Goal: Task Accomplishment & Management: Use online tool/utility

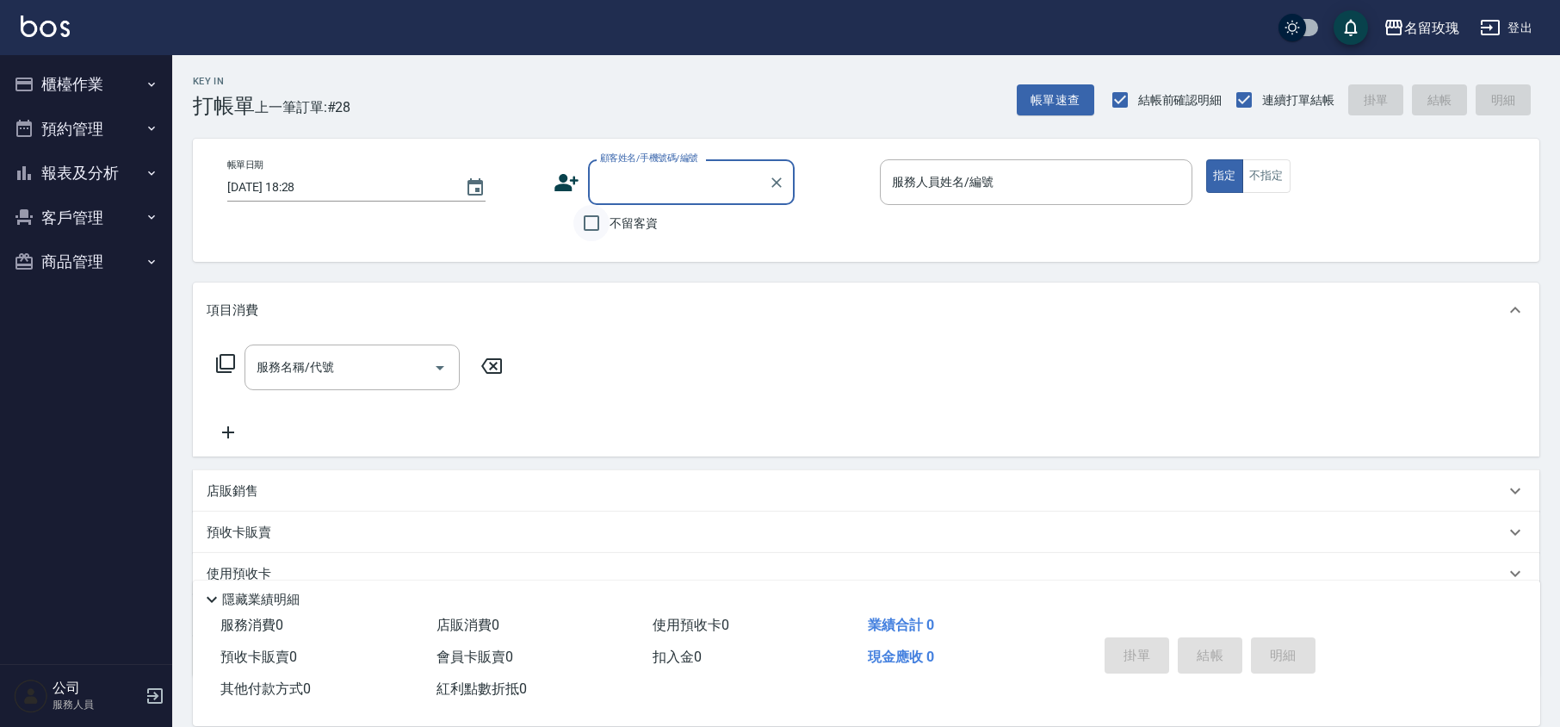
click at [589, 220] on input "不留客資" at bounding box center [591, 223] width 36 height 36
checkbox input "true"
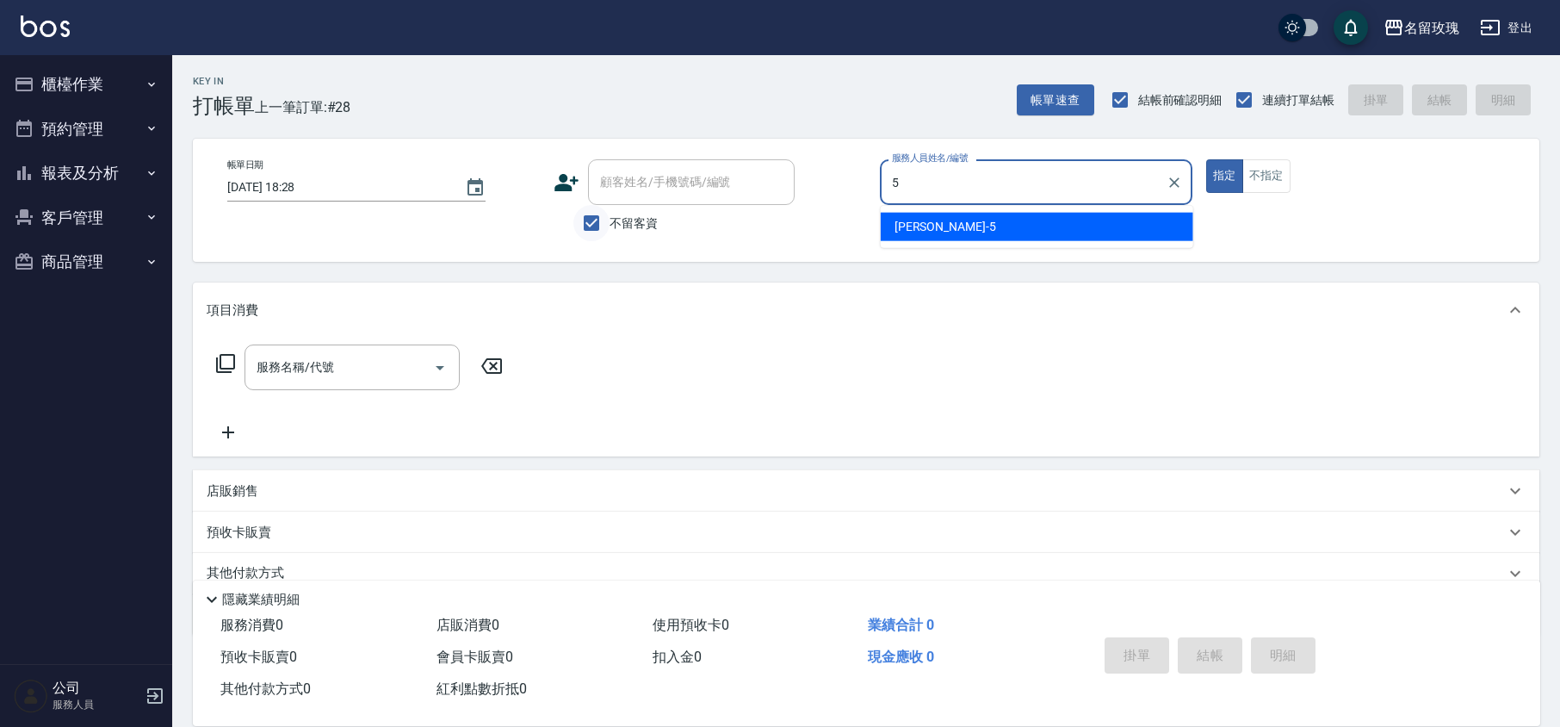
type input "[PERSON_NAME]-5"
type button "true"
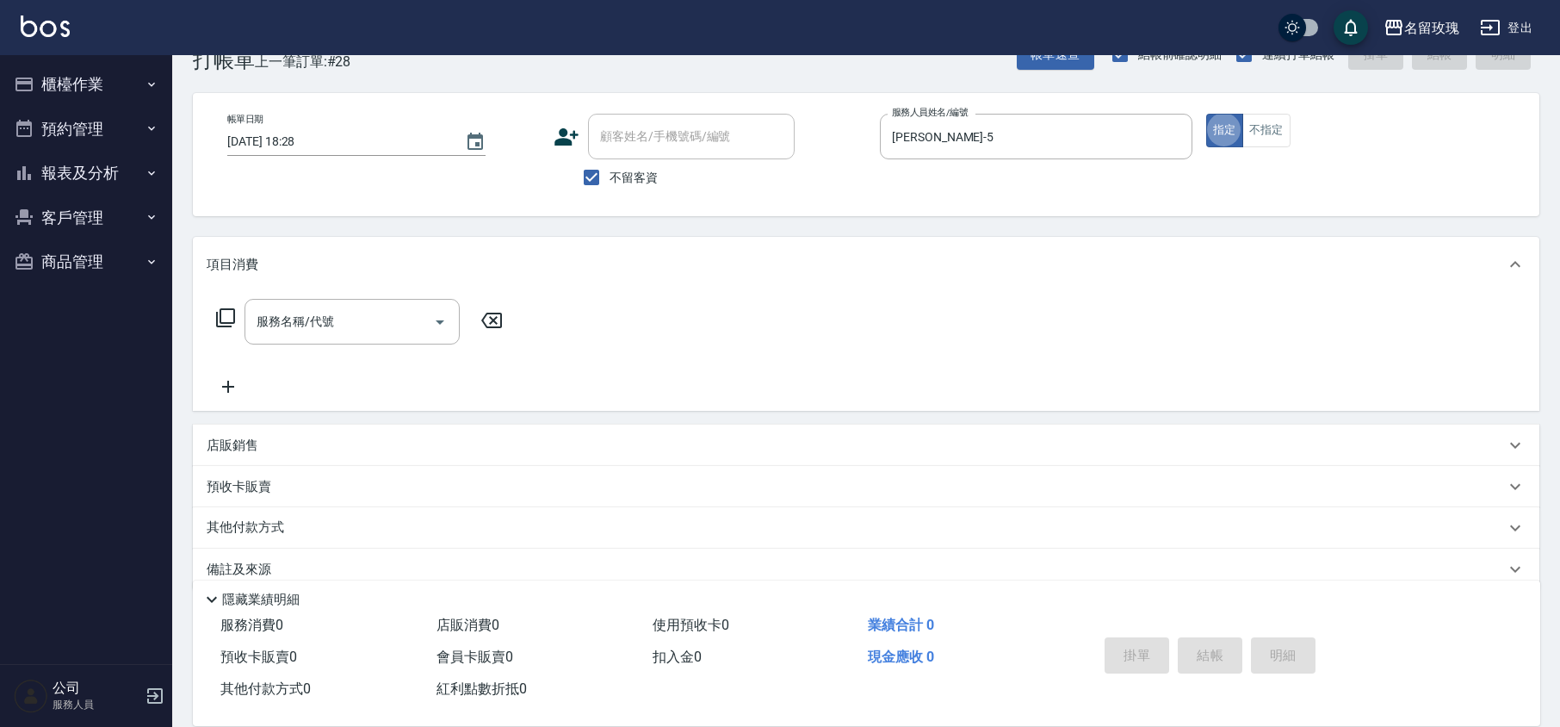
scroll to position [71, 0]
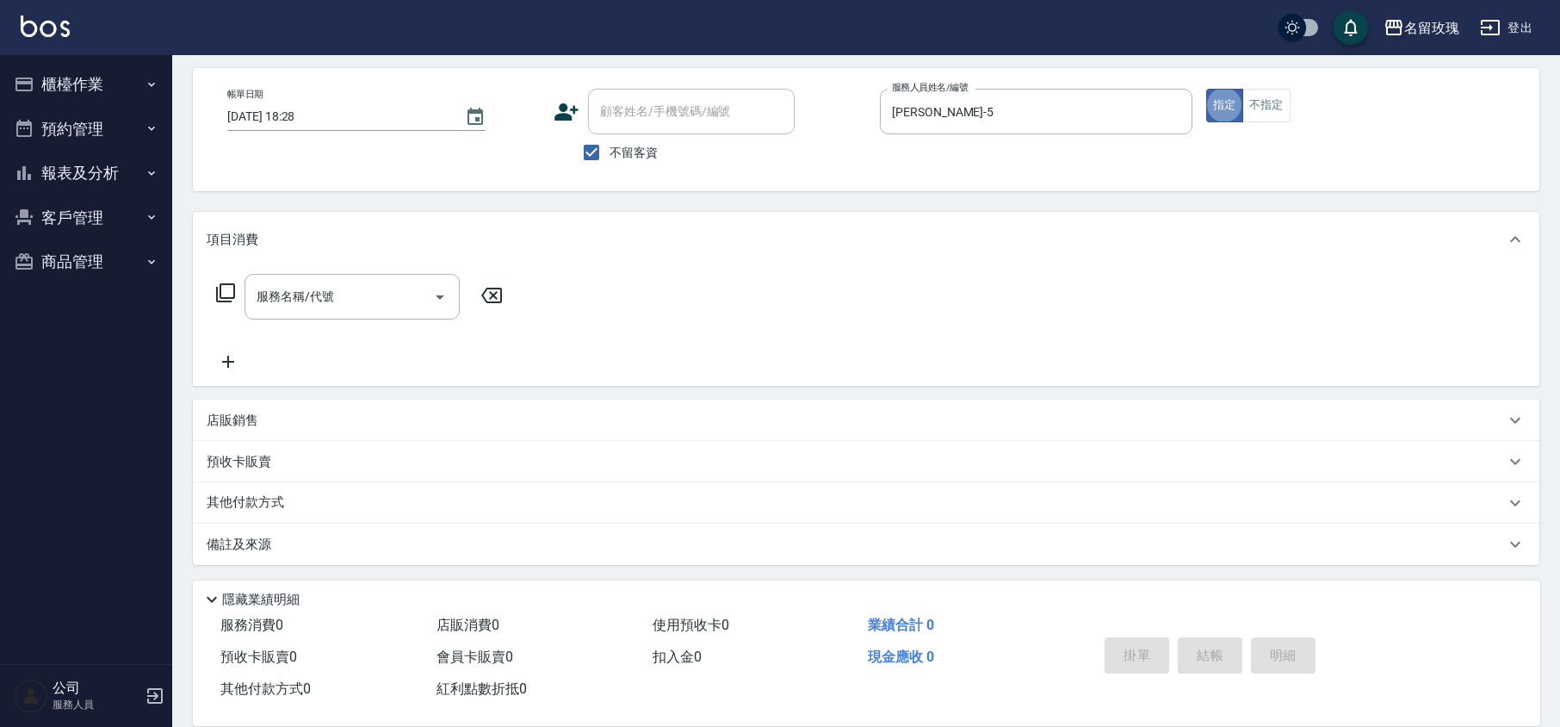
click at [249, 418] on p "店販銷售" at bounding box center [233, 421] width 52 height 18
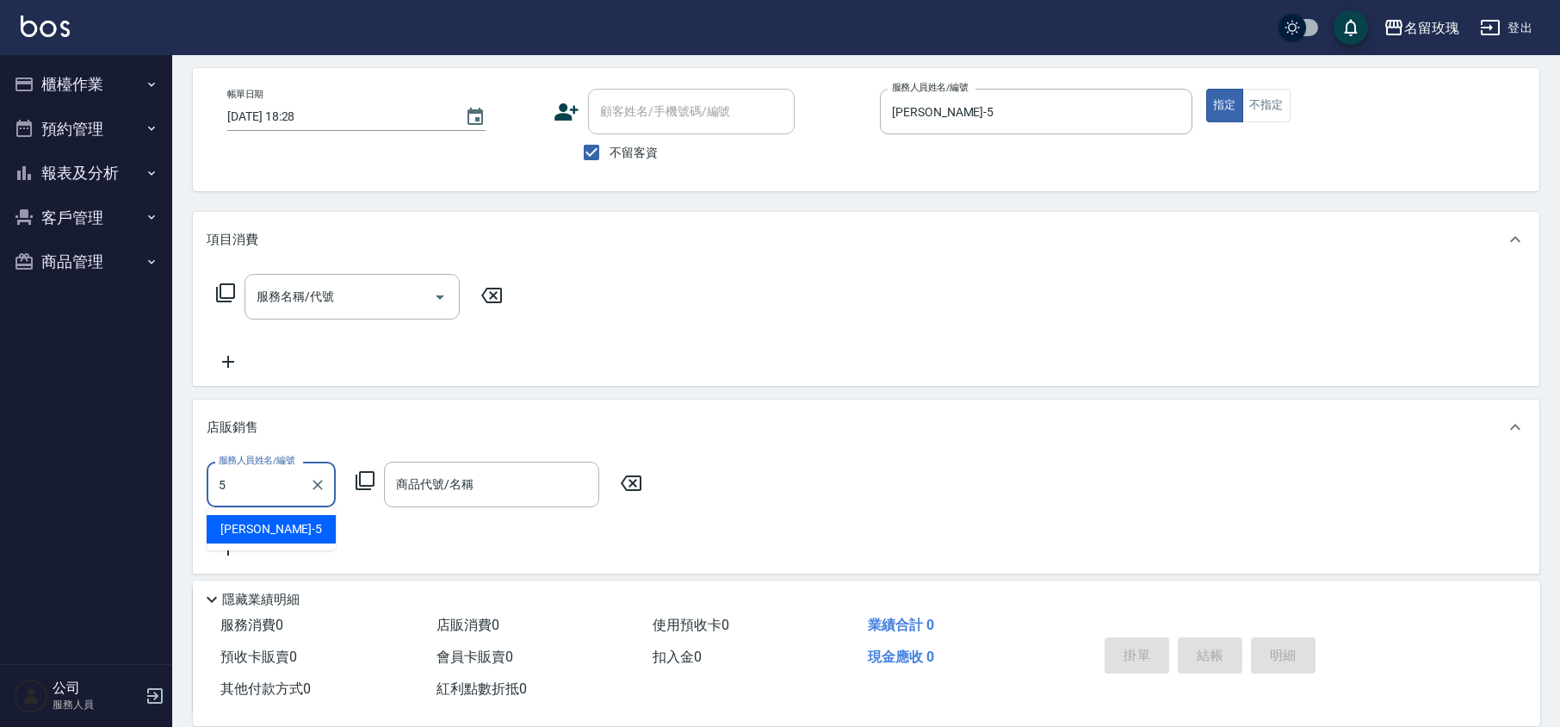
type input "[PERSON_NAME]-5"
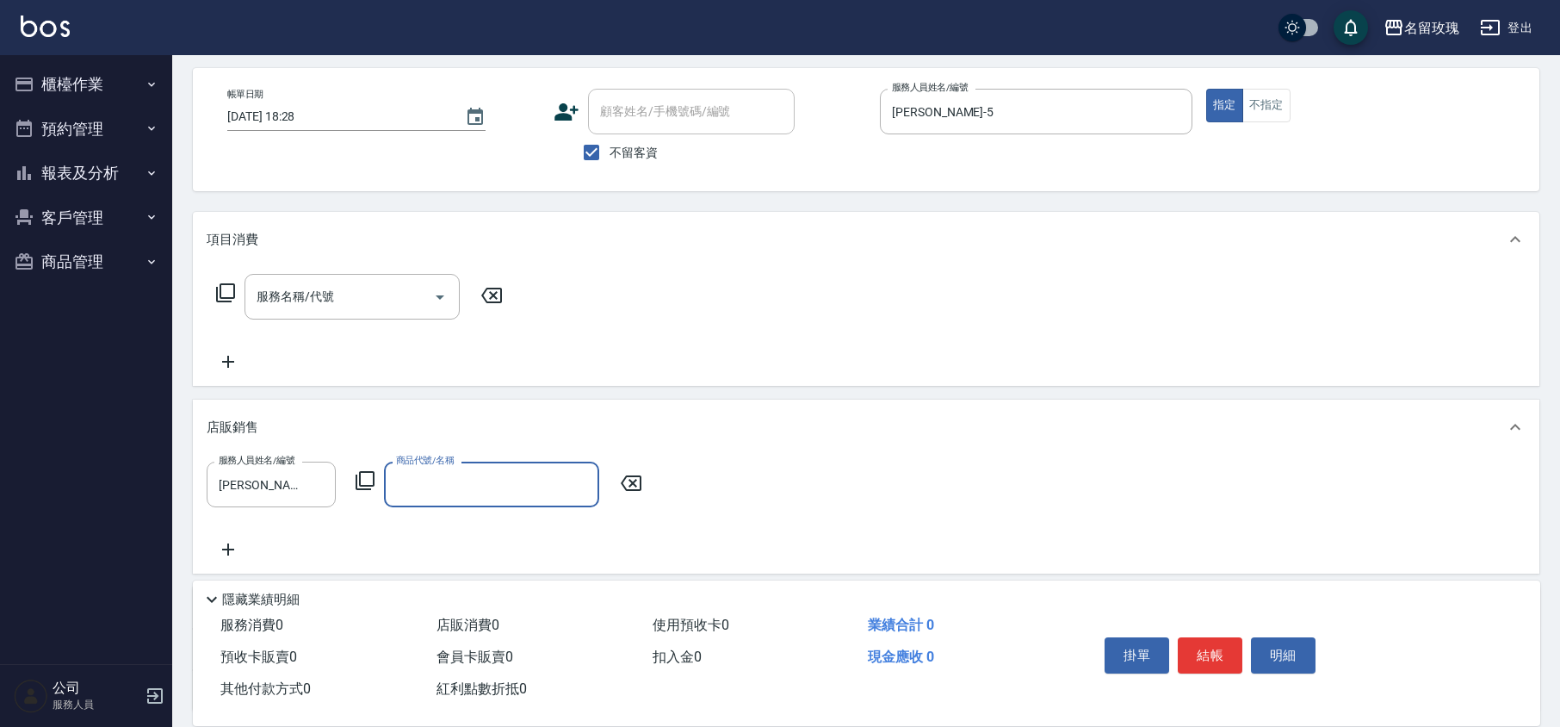
click at [363, 473] on icon at bounding box center [365, 480] width 21 height 21
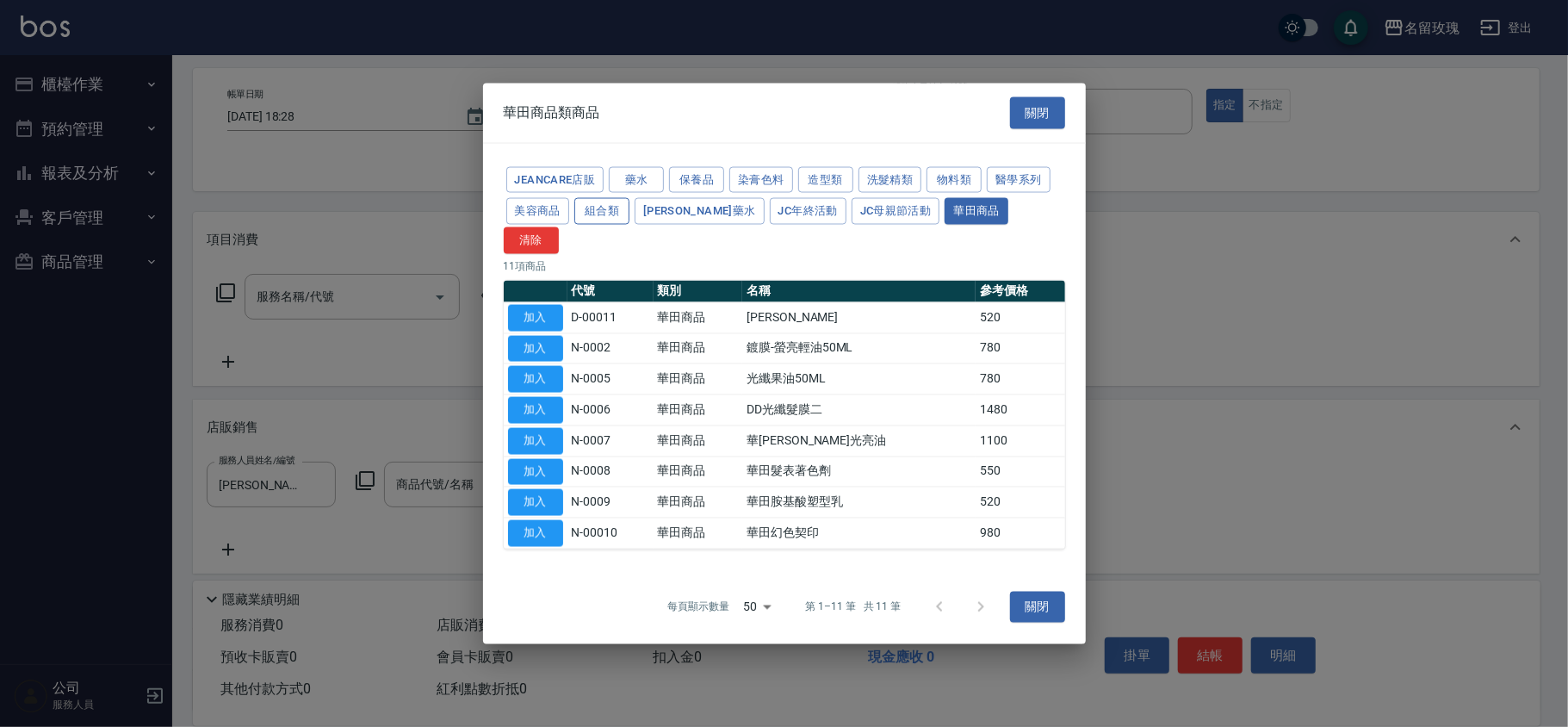
click at [603, 220] on button "組合類" at bounding box center [601, 211] width 55 height 27
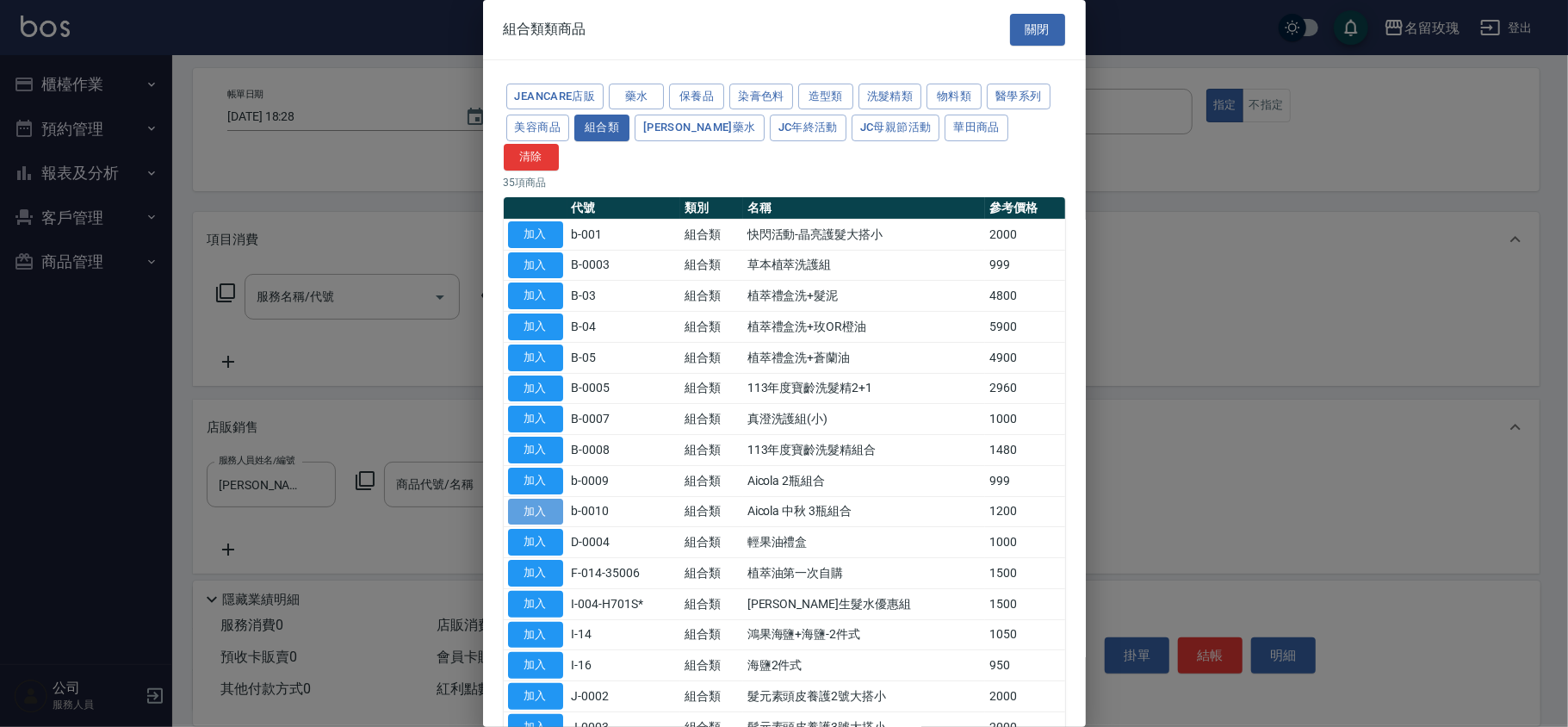
click at [548, 498] on button "加入" at bounding box center [535, 511] width 55 height 27
type input "Aicola 中秋 3瓶組合"
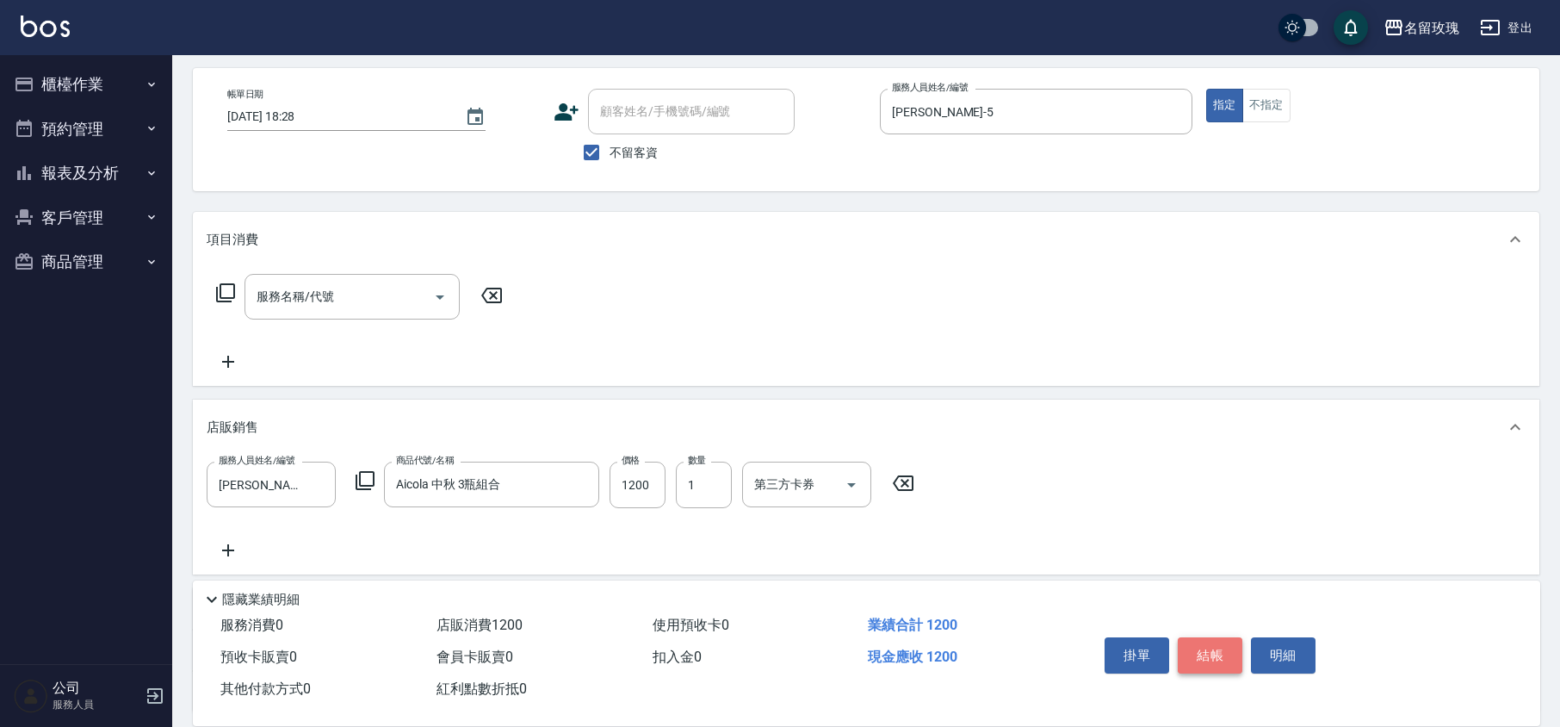
click at [1199, 637] on button "結帳" at bounding box center [1210, 655] width 65 height 36
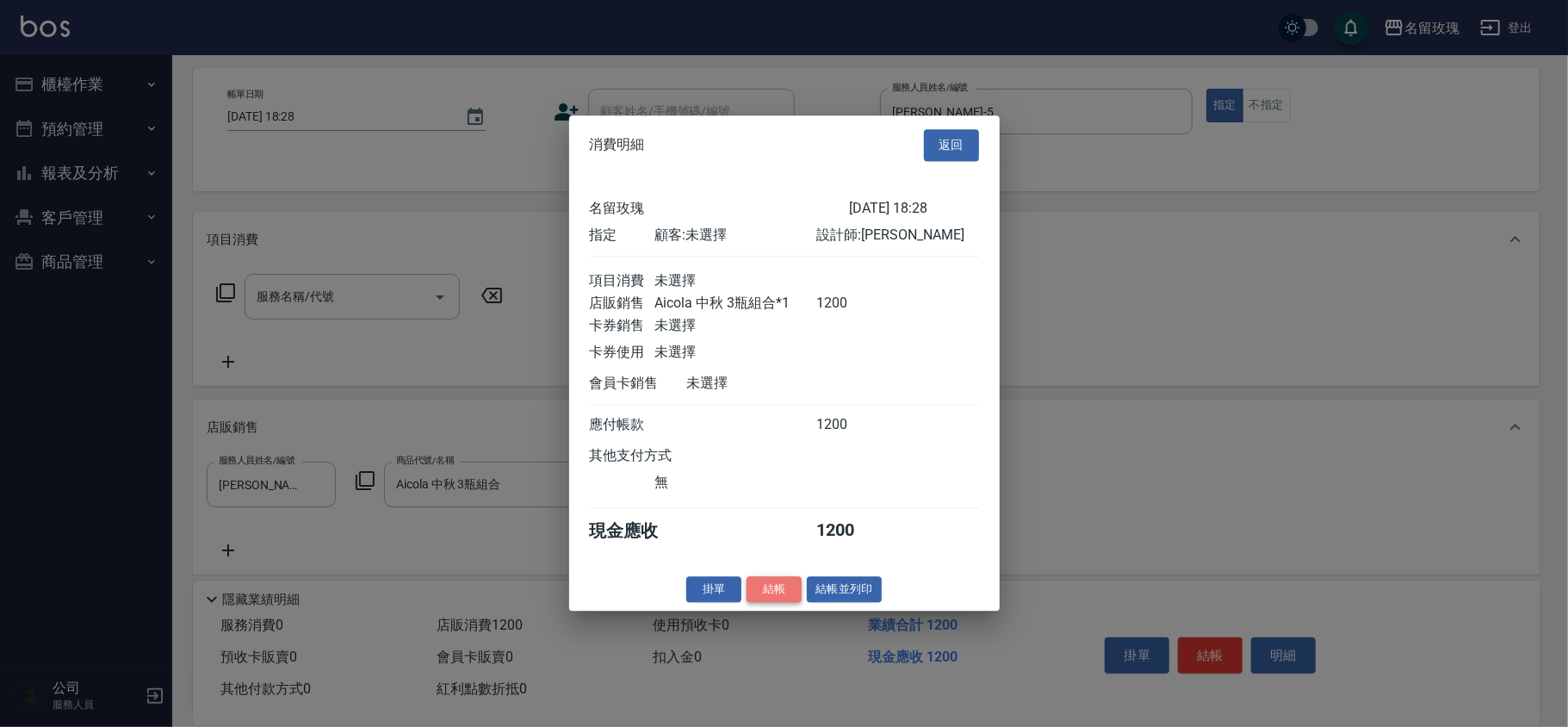
click at [778, 592] on button "結帳" at bounding box center [773, 589] width 55 height 27
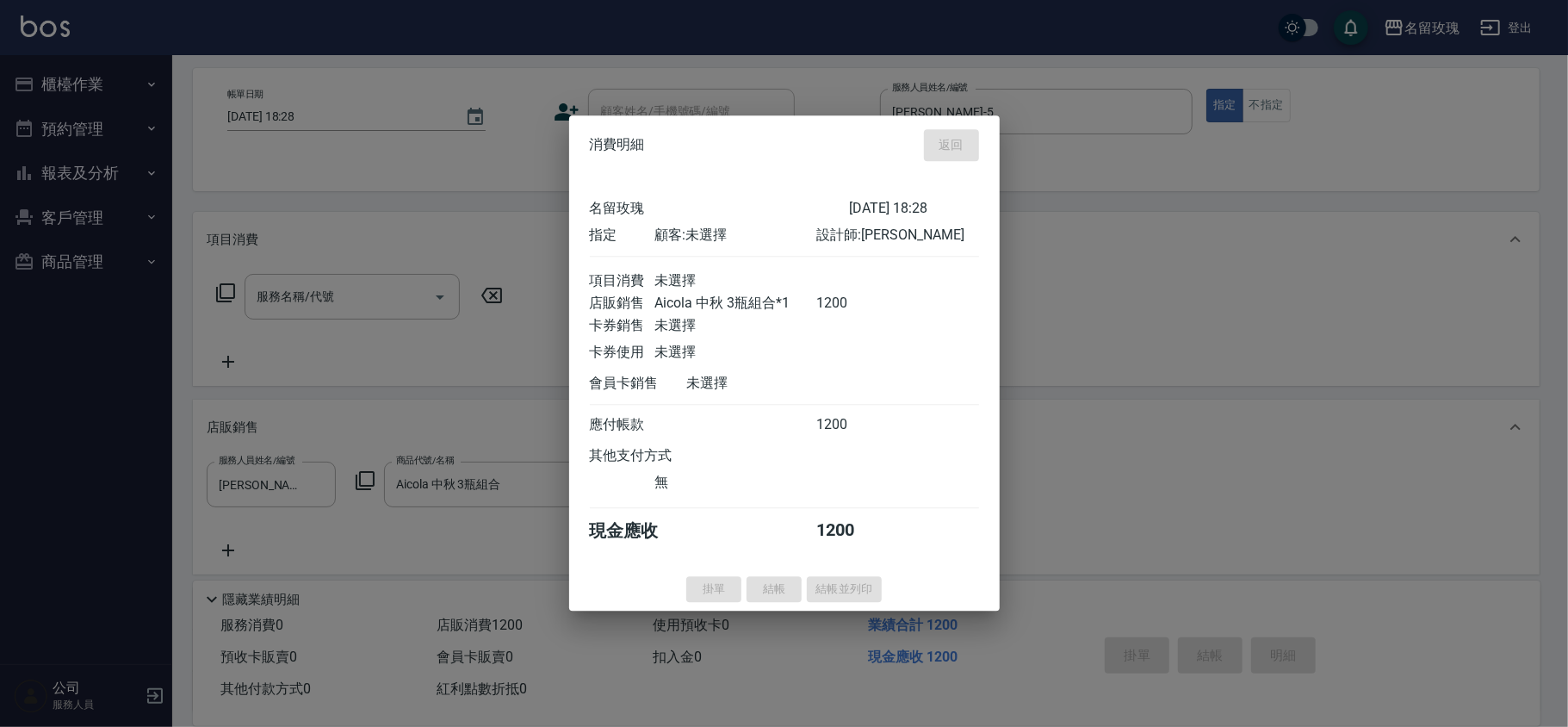
type input "[DATE] 19:16"
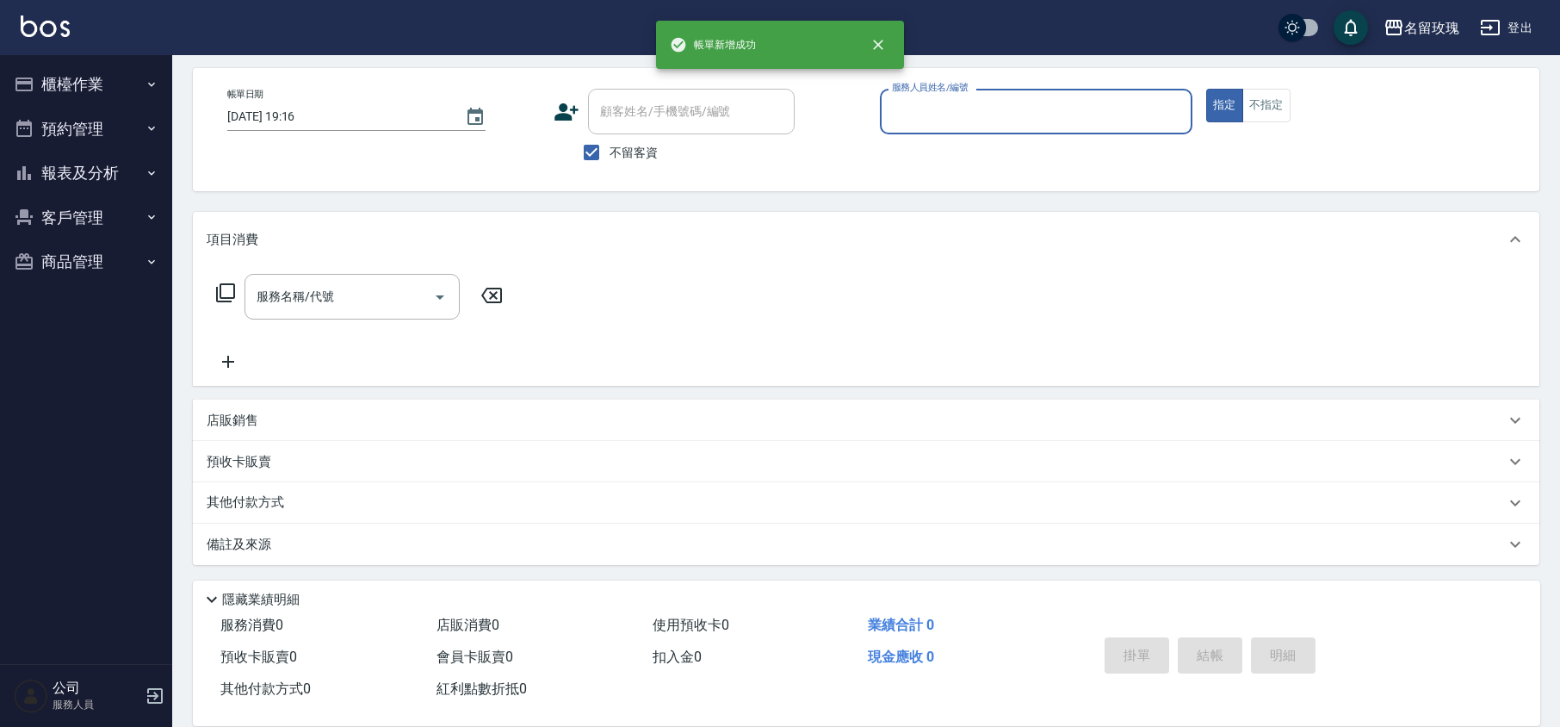
scroll to position [0, 0]
drag, startPoint x: 634, startPoint y: 143, endPoint x: 639, endPoint y: 119, distance: 24.7
click at [634, 145] on span "不留客資" at bounding box center [634, 153] width 48 height 18
click at [610, 145] on input "不留客資" at bounding box center [591, 152] width 36 height 36
checkbox input "false"
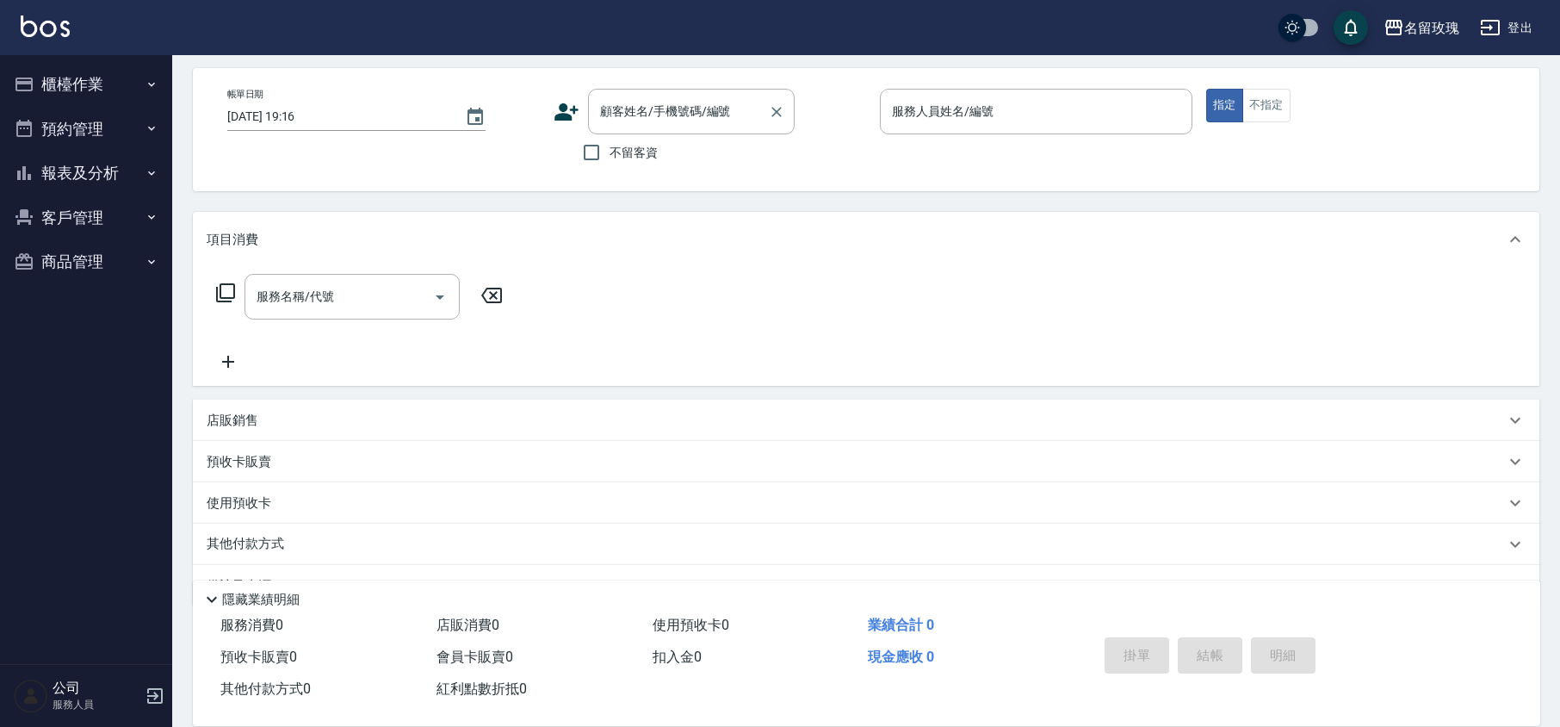
click at [644, 110] on input "顧客姓名/手機號碼/編號" at bounding box center [678, 111] width 165 height 30
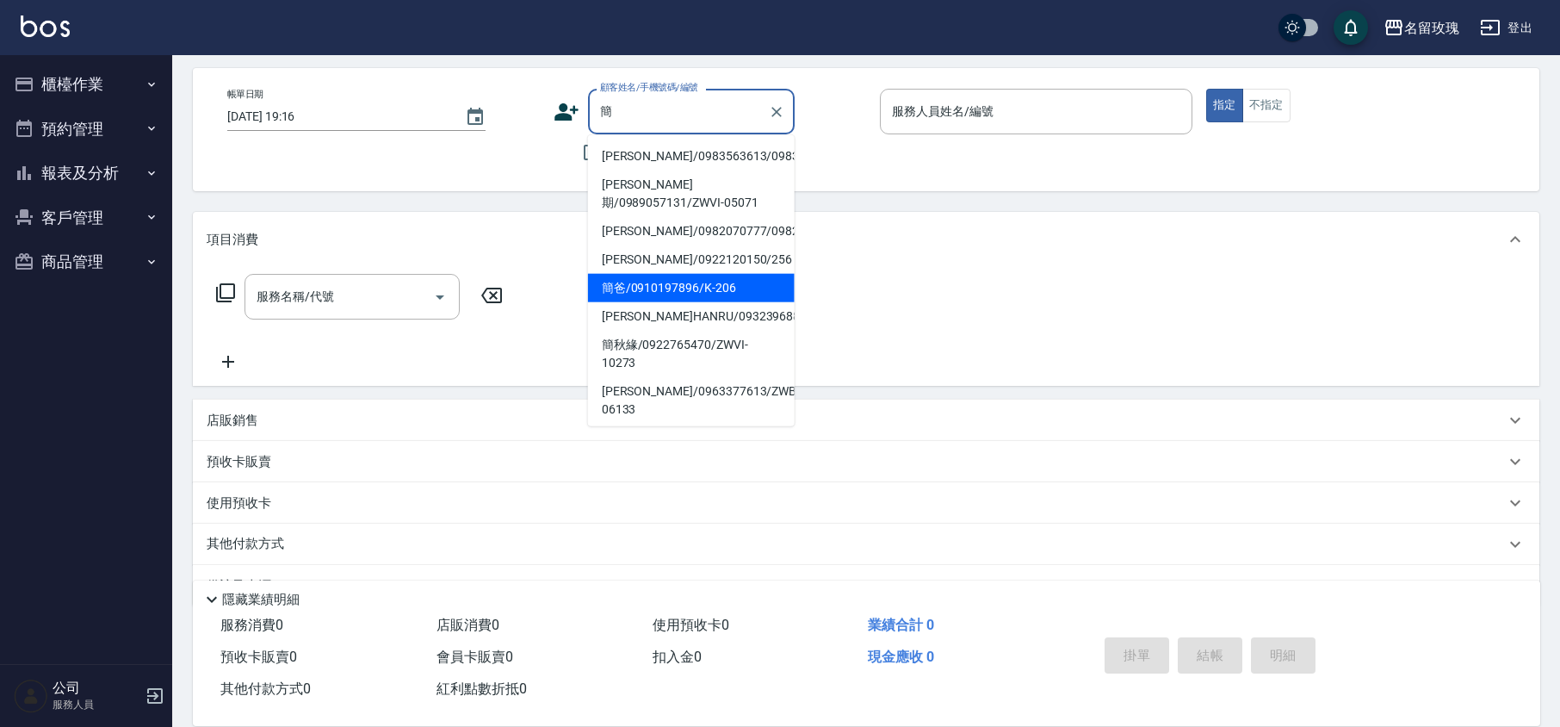
click at [666, 302] on li "簡爸/0910197896/K-206" at bounding box center [691, 288] width 207 height 28
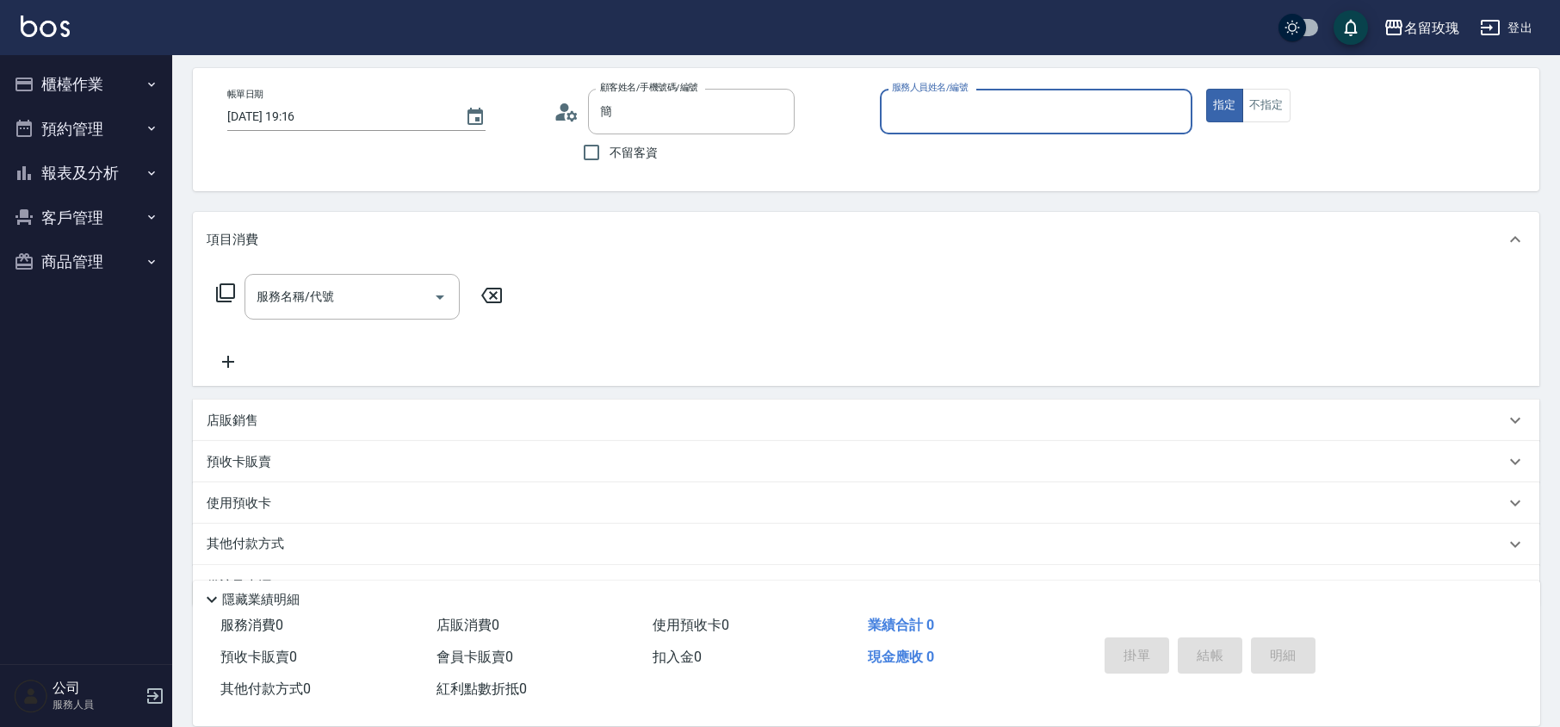
type input "簡爸/0910197896/K-206"
type input "[PERSON_NAME]-5"
drag, startPoint x: 358, startPoint y: 283, endPoint x: 373, endPoint y: 315, distance: 35.1
click at [358, 284] on input "服務名稱/代號" at bounding box center [339, 297] width 174 height 30
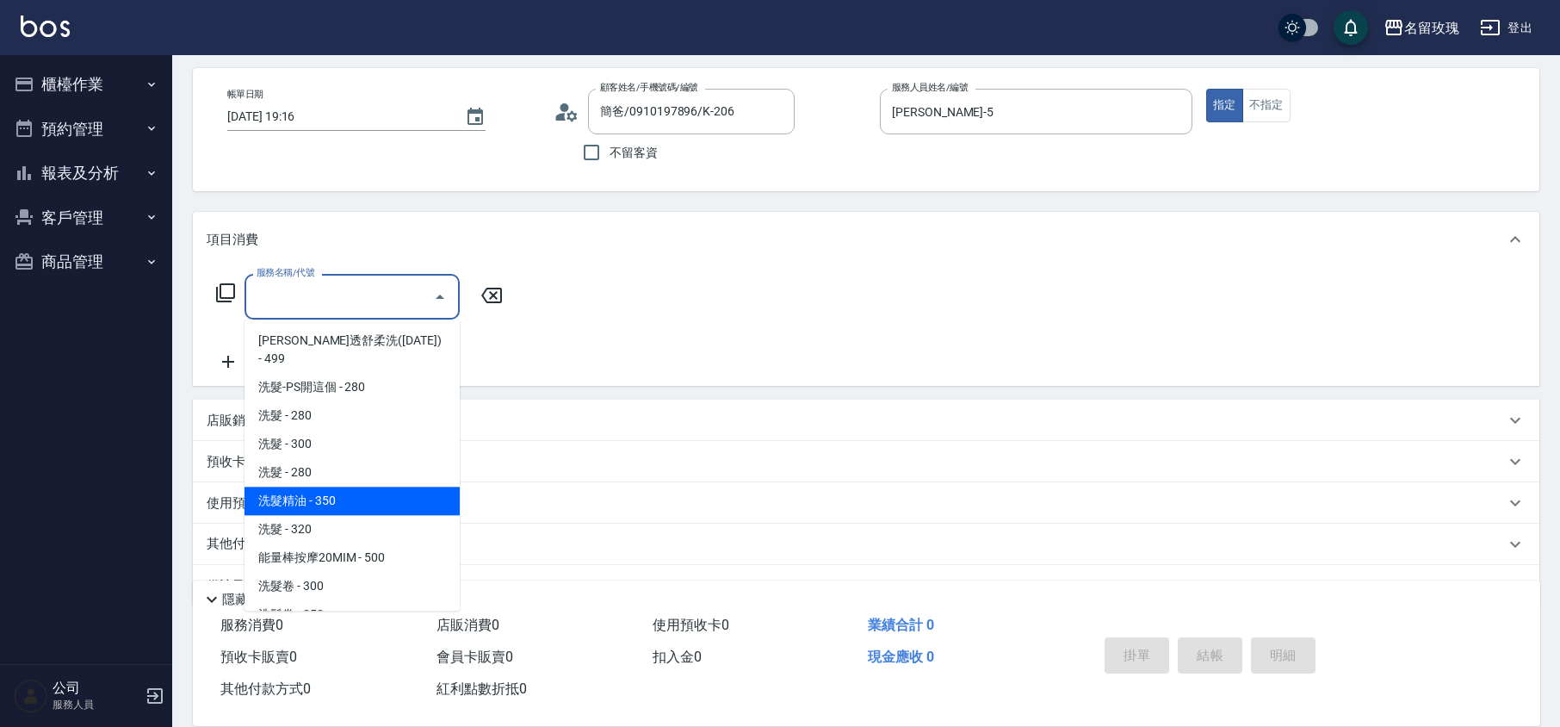
click at [411, 486] on span "洗髮精油 - 350" at bounding box center [352, 500] width 215 height 28
type input "洗髮精油(206)"
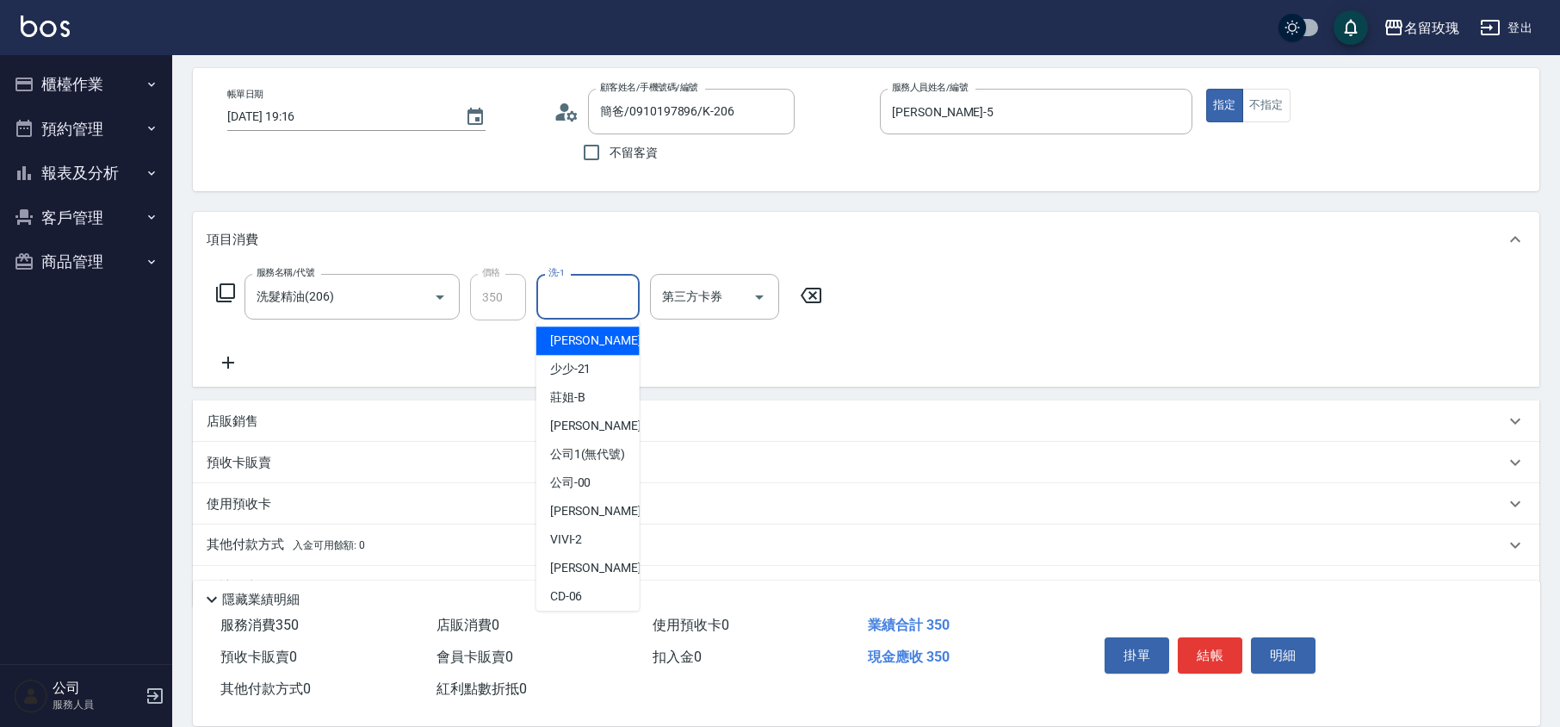
click at [599, 300] on input "洗-1" at bounding box center [588, 297] width 88 height 30
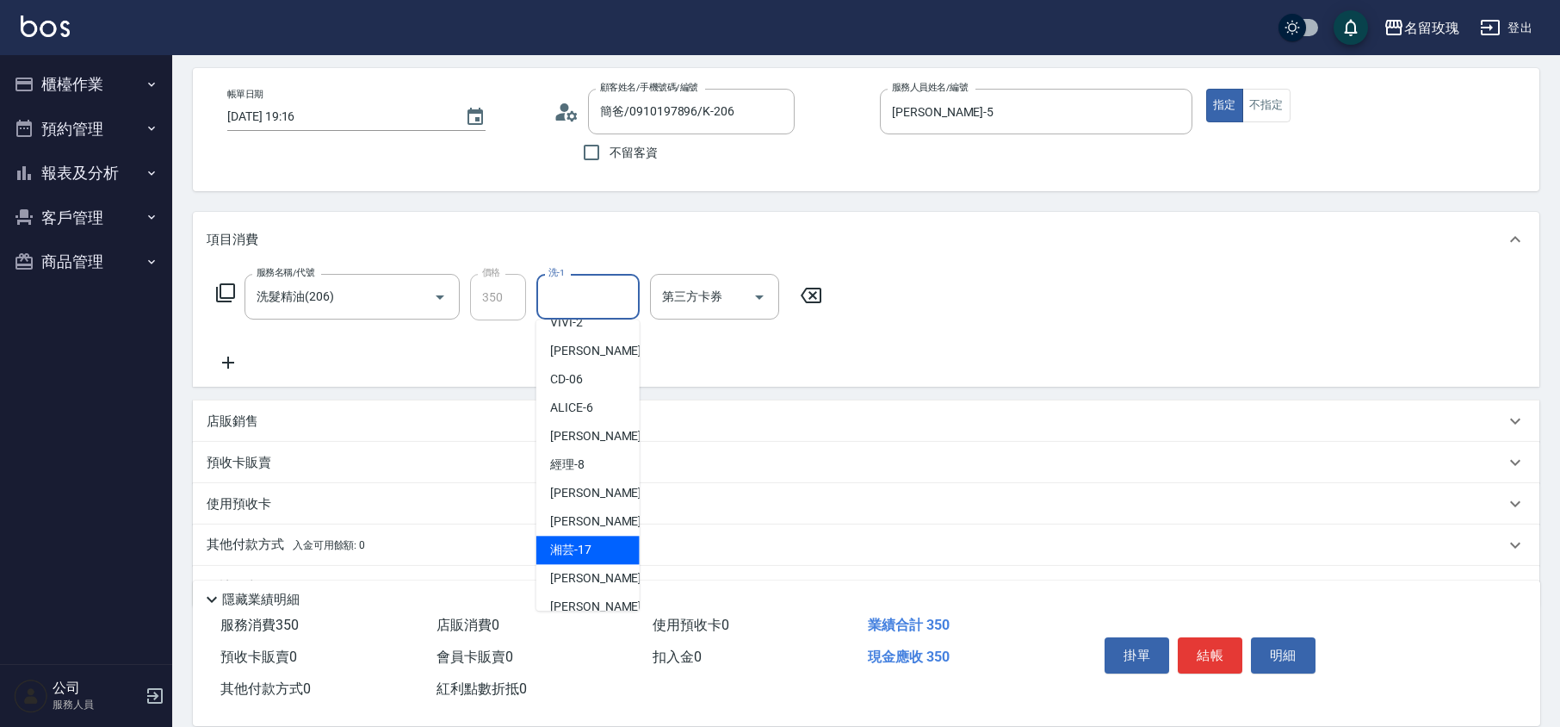
scroll to position [338, 0]
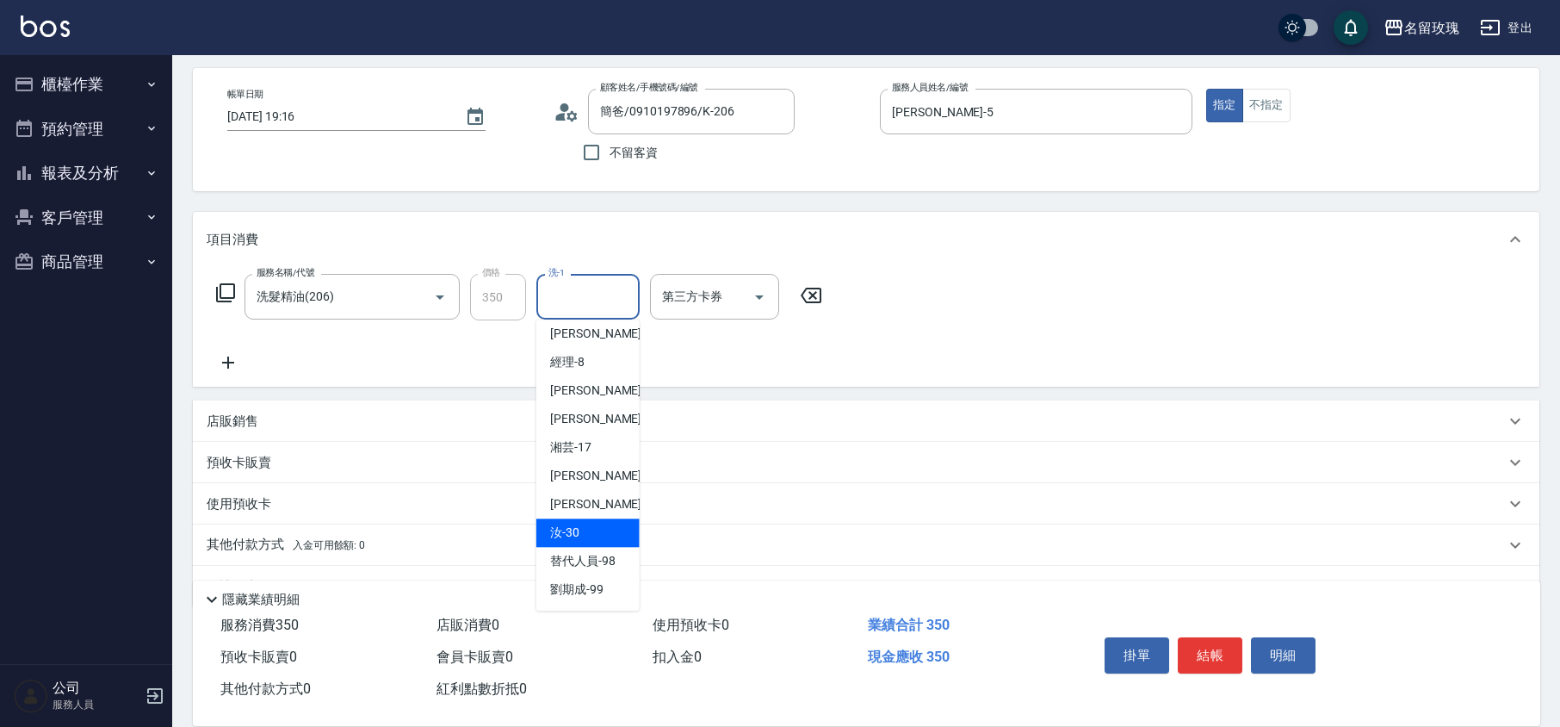
click at [575, 520] on div "汝 -30" at bounding box center [587, 532] width 103 height 28
type input "汝-30"
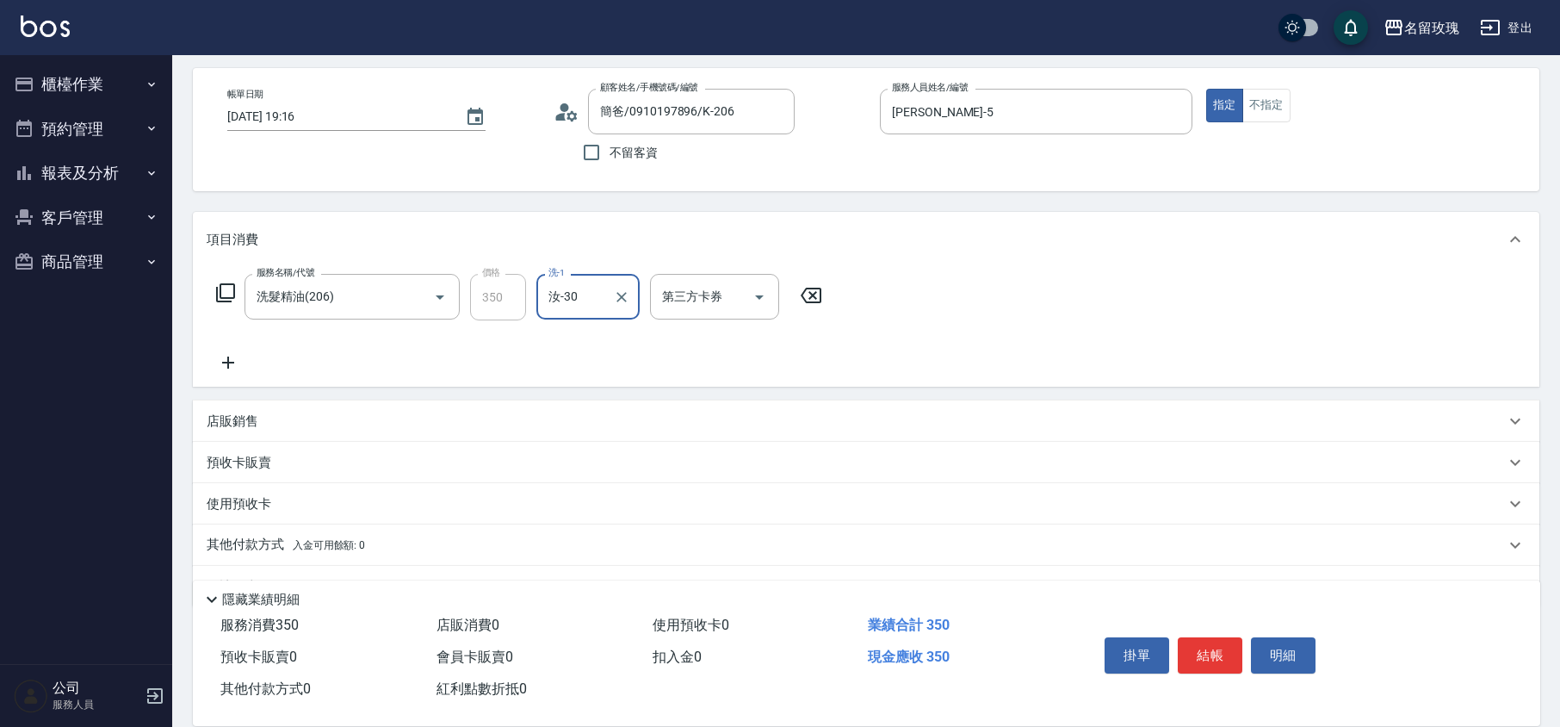
click at [226, 293] on icon at bounding box center [225, 292] width 21 height 21
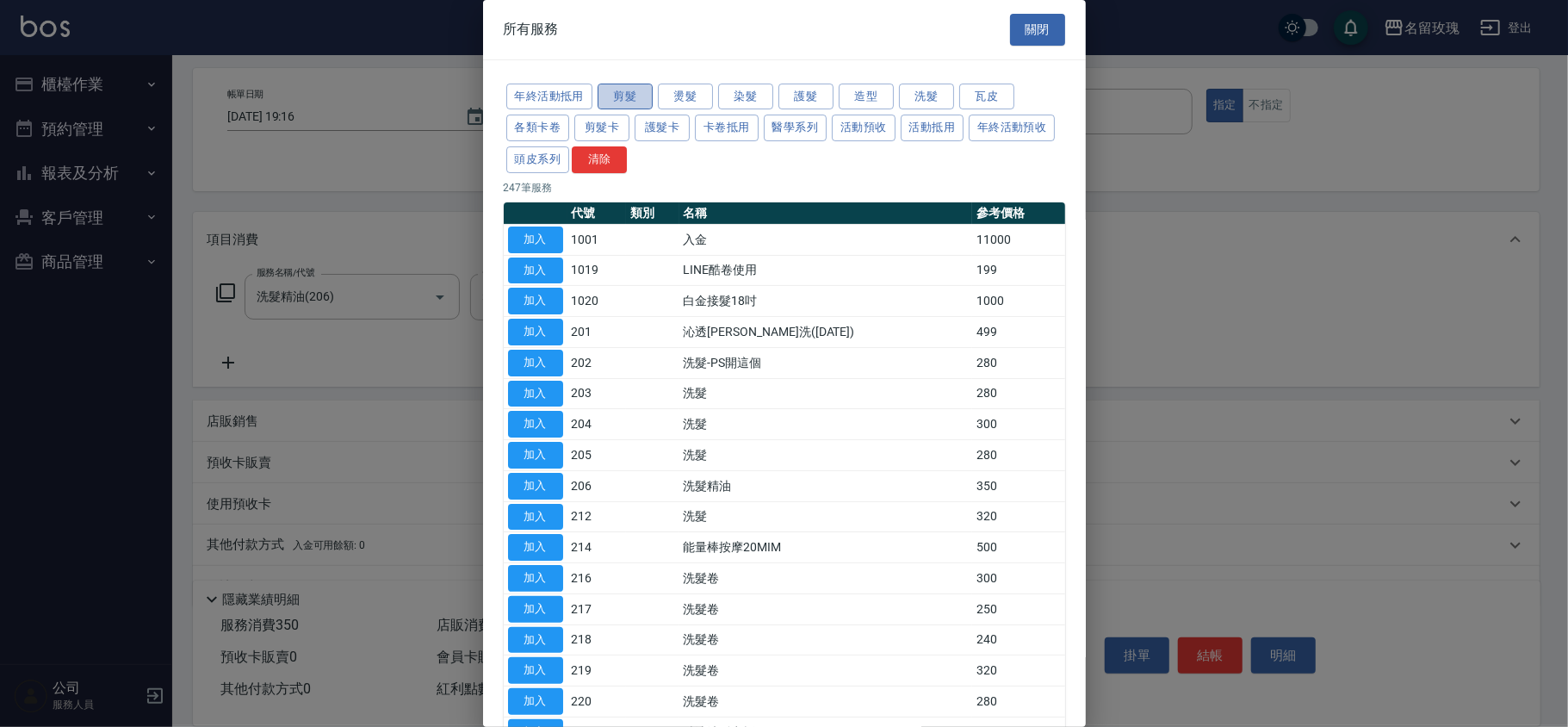
click at [621, 101] on button "剪髮" at bounding box center [624, 97] width 55 height 27
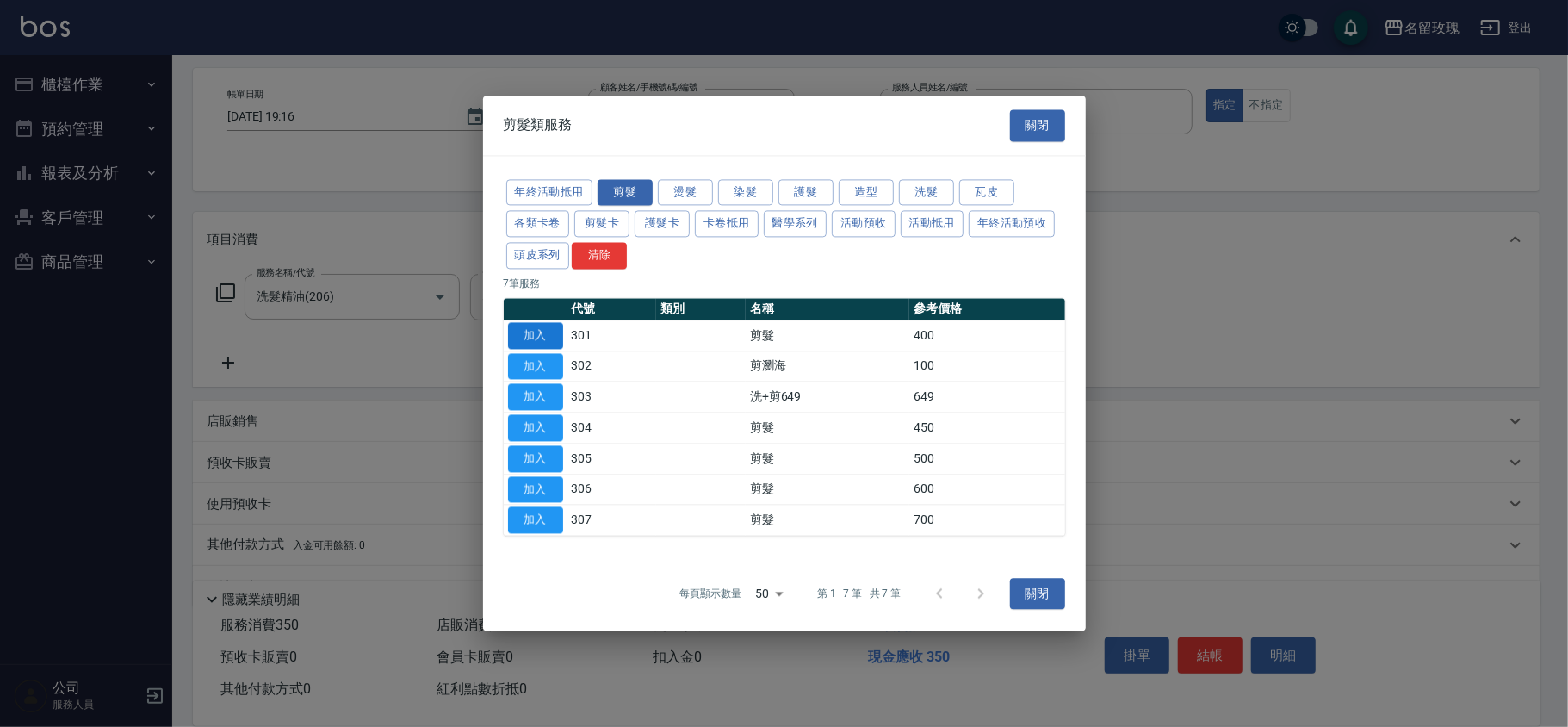
click at [542, 331] on button "加入" at bounding box center [535, 335] width 55 height 27
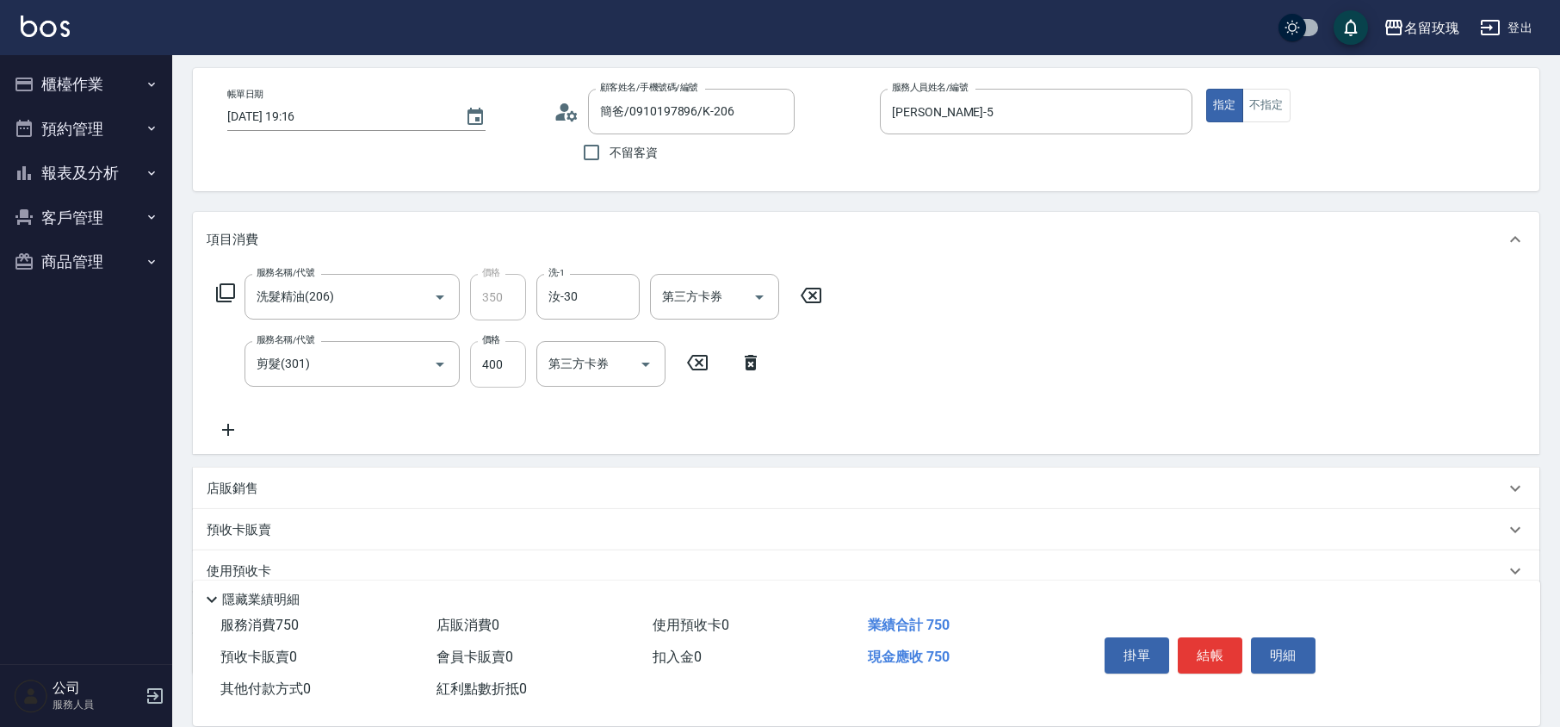
click at [499, 353] on input "400" at bounding box center [498, 364] width 56 height 46
type input "350"
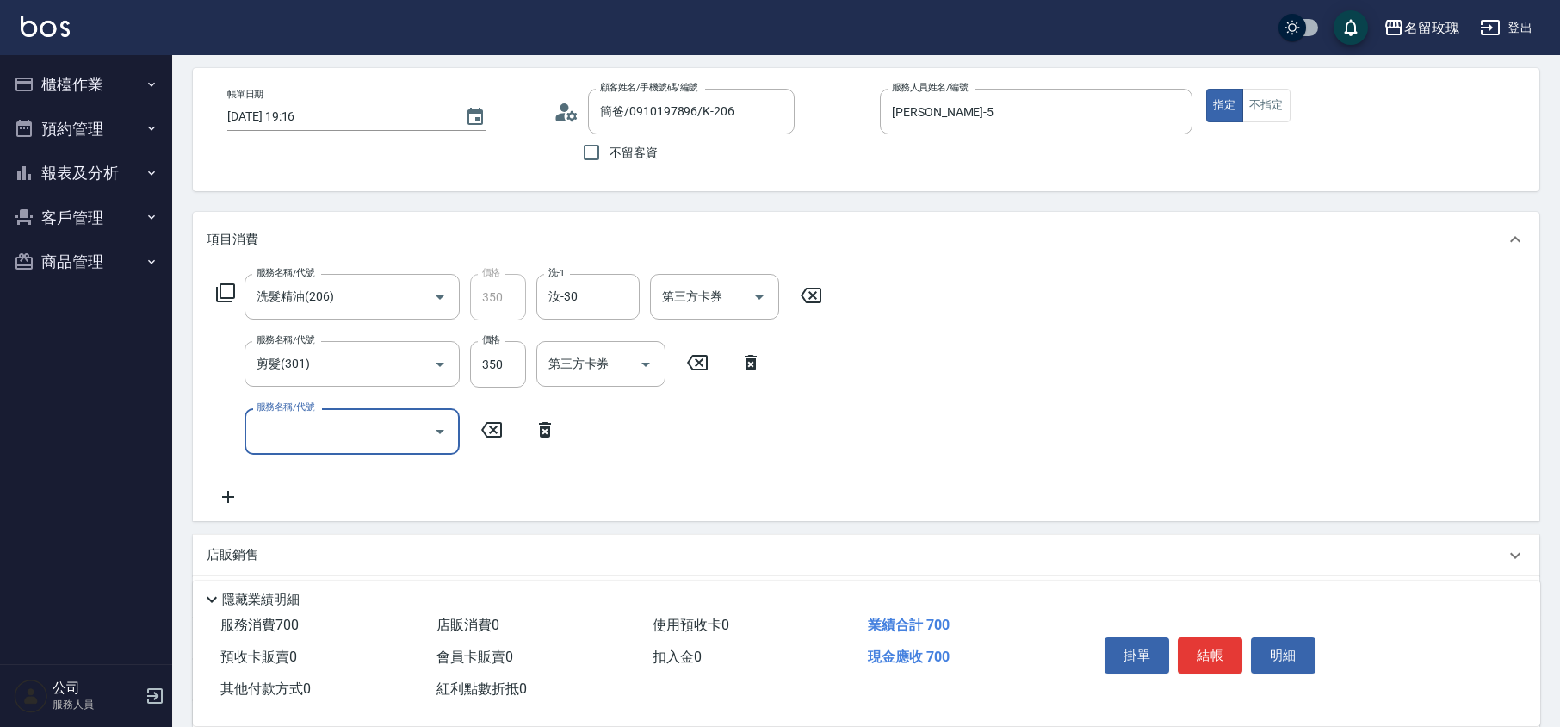
click at [542, 432] on icon at bounding box center [544, 429] width 43 height 21
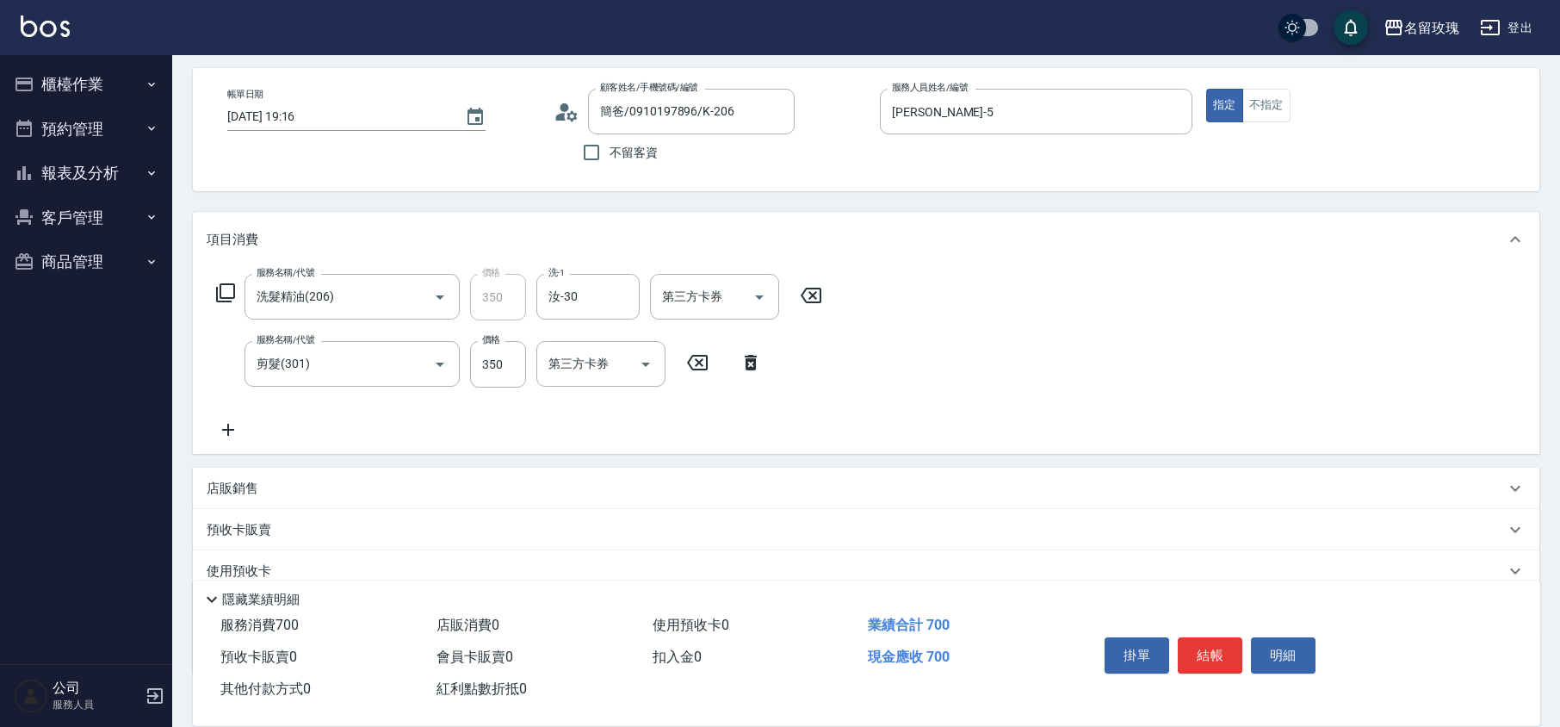
click at [545, 432] on div "服務名稱/代號 洗髮精油(206) 服務名稱/代號 價格 350 價格 洗-1 汝-30 洗-1 第三方卡券 第三方卡券 服務名稱/代號 剪髮(301) 服務…" at bounding box center [520, 357] width 626 height 166
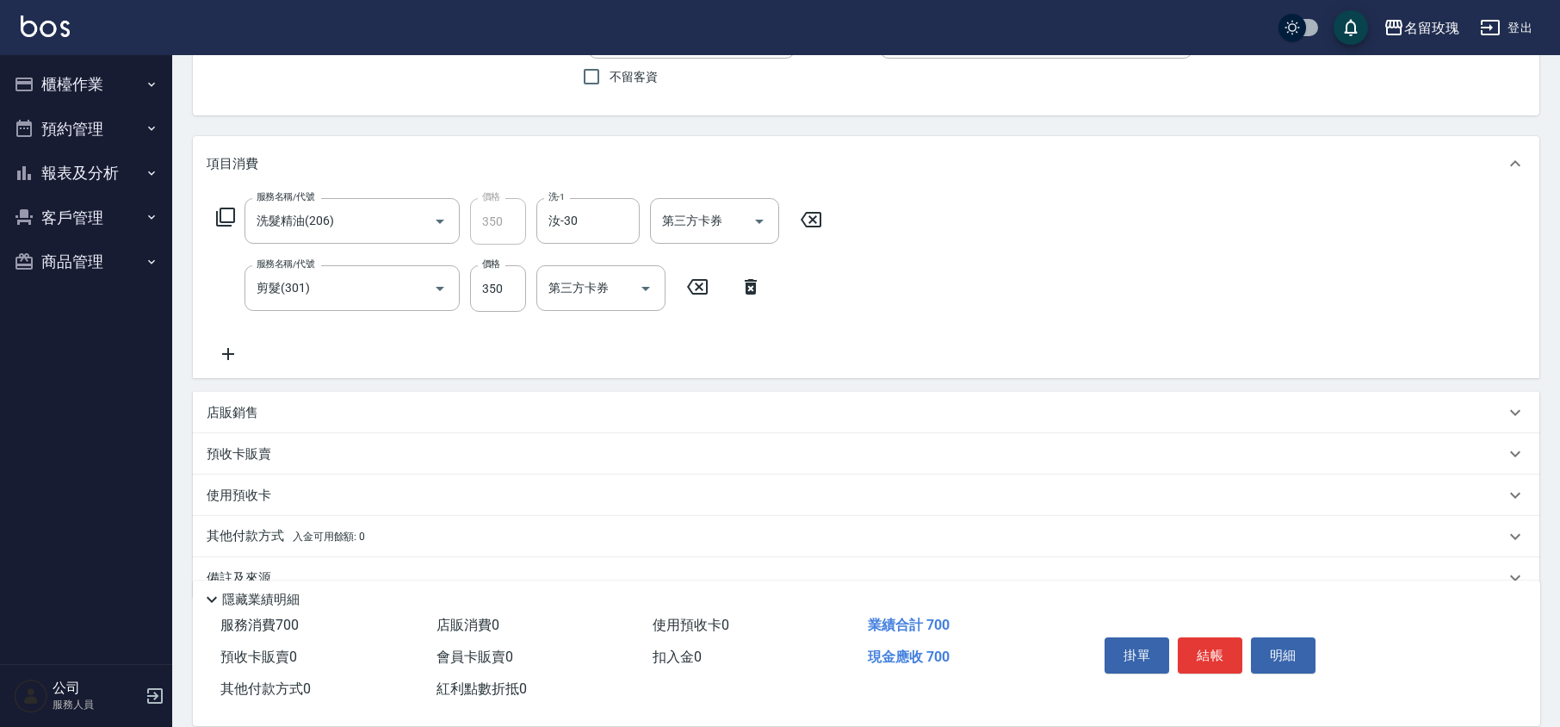
scroll to position [180, 0]
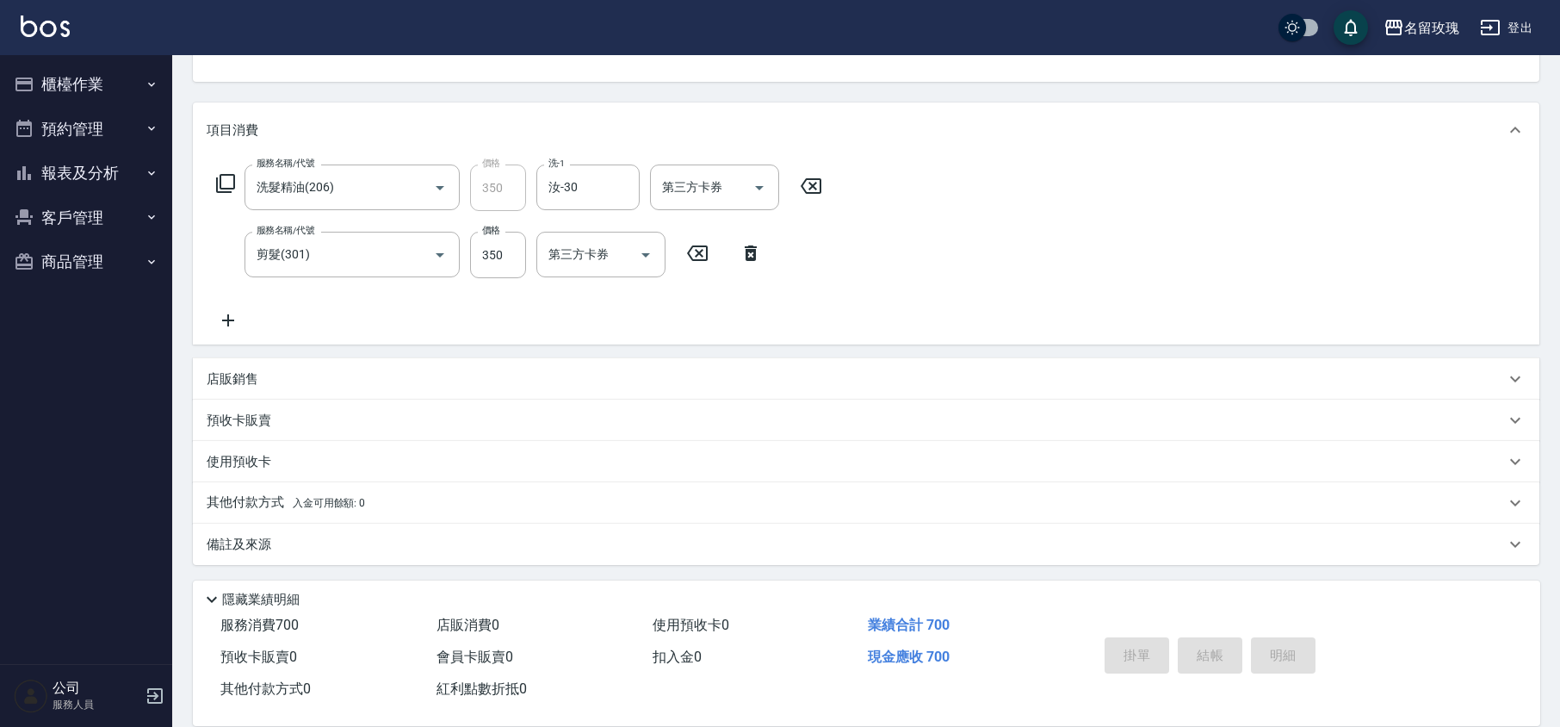
type input "[DATE] 19:19"
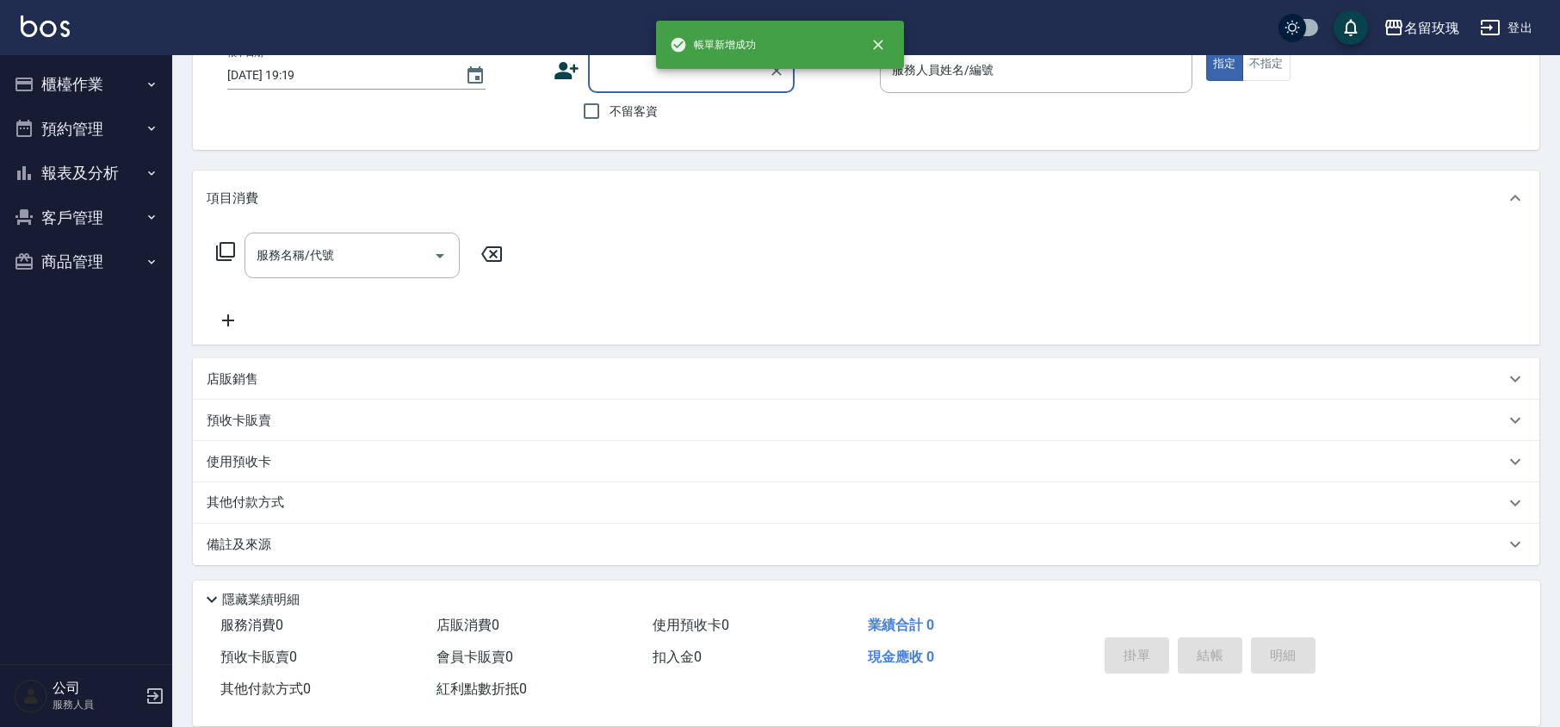
click at [80, 83] on button "櫃檯作業" at bounding box center [86, 84] width 158 height 45
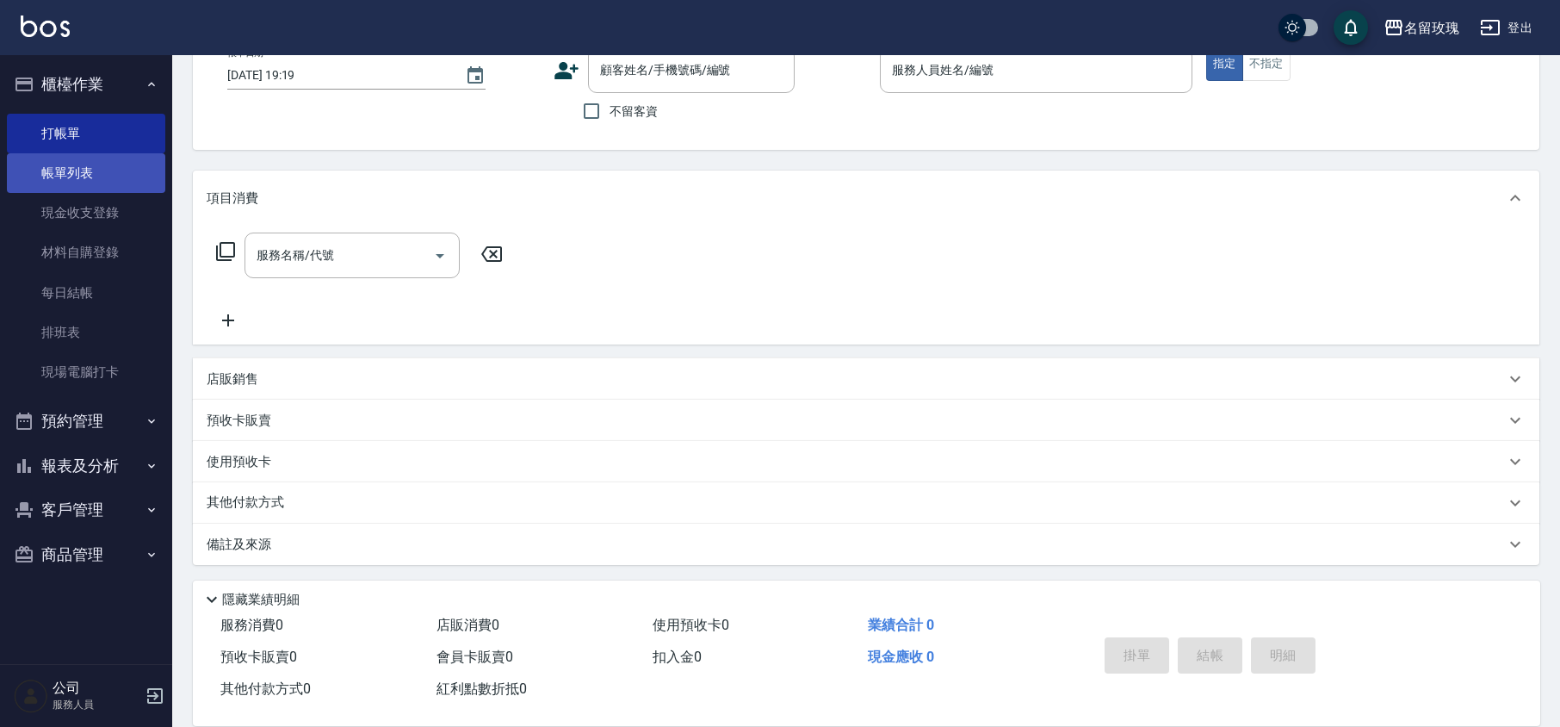
click at [91, 174] on link "帳單列表" at bounding box center [86, 173] width 158 height 40
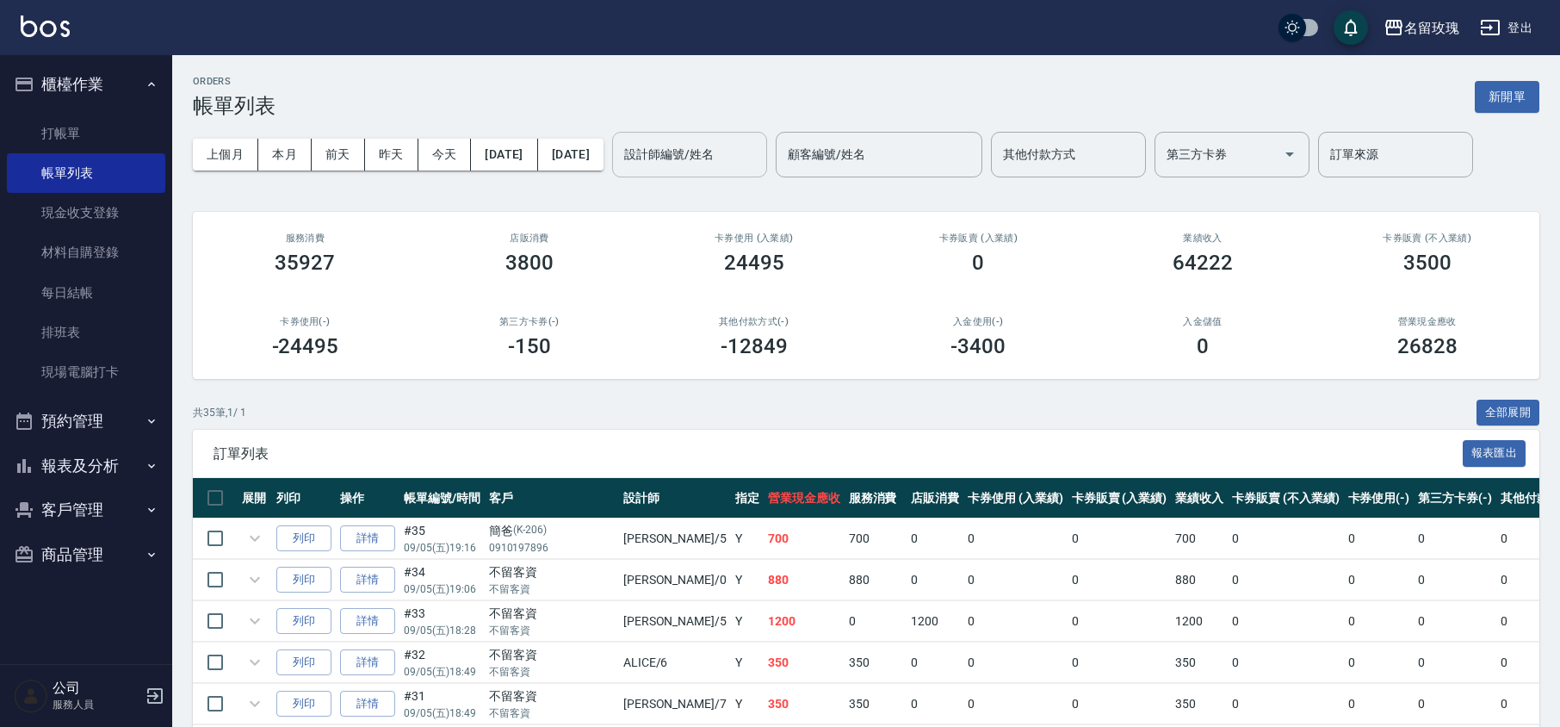
click at [703, 159] on div "設計師編號/姓名 設計師編號/姓名" at bounding box center [689, 155] width 155 height 46
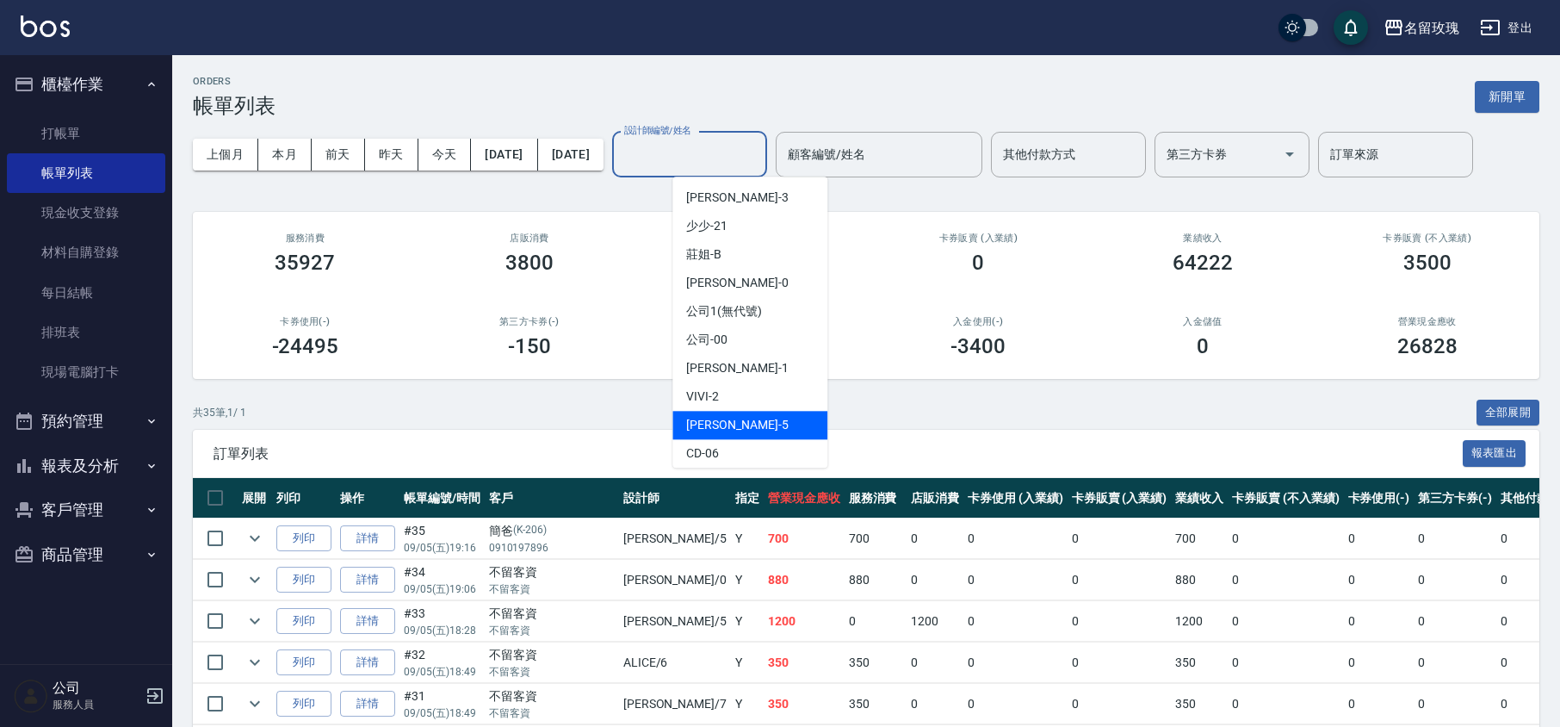
click at [728, 422] on span "[PERSON_NAME] -5" at bounding box center [737, 425] width 102 height 18
type input "[PERSON_NAME]-5"
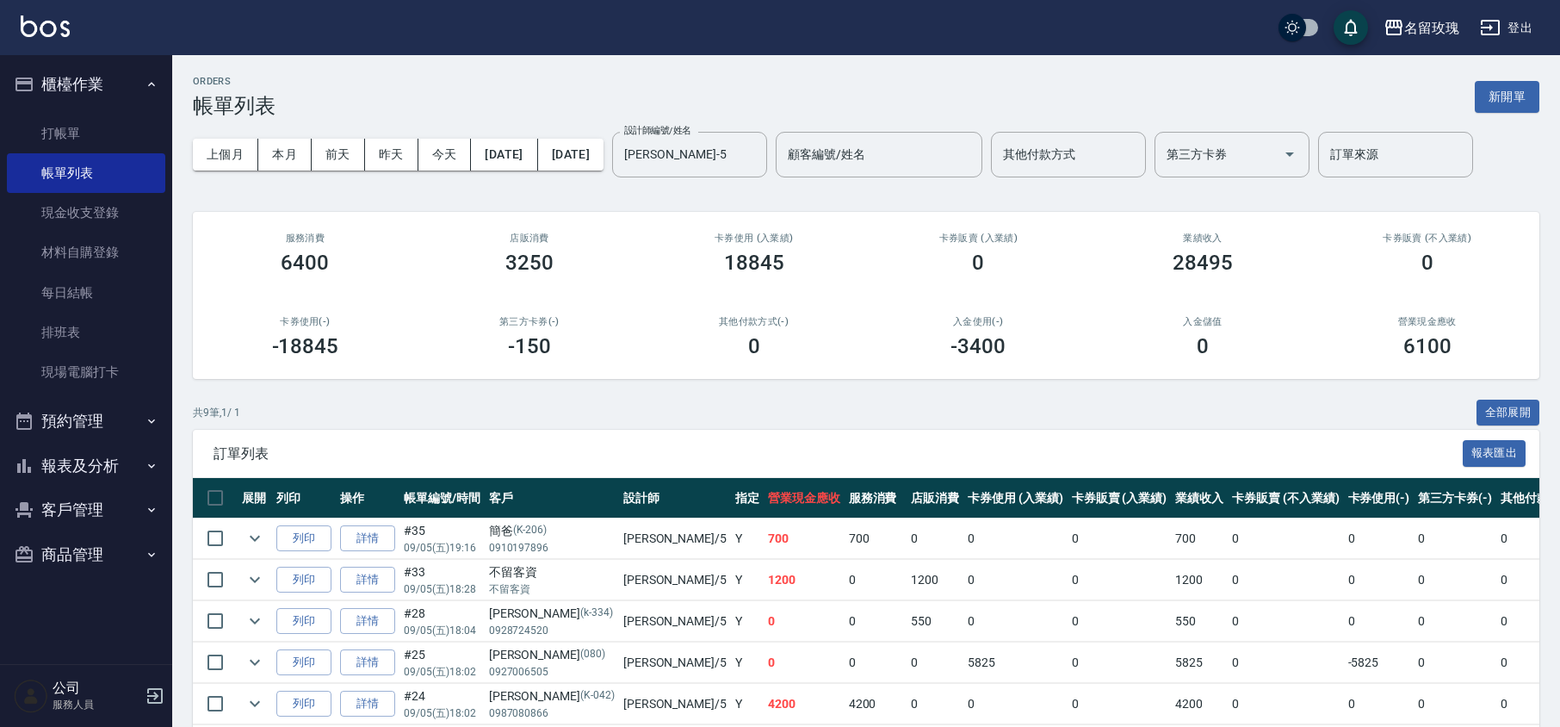
click at [715, 187] on div "上個月 本月 [DATE] [DATE] [DATE] [DATE] [DATE] 設計師編號/姓名 [PERSON_NAME]-5 設計師編號/姓名 顧客編…" at bounding box center [866, 154] width 1346 height 73
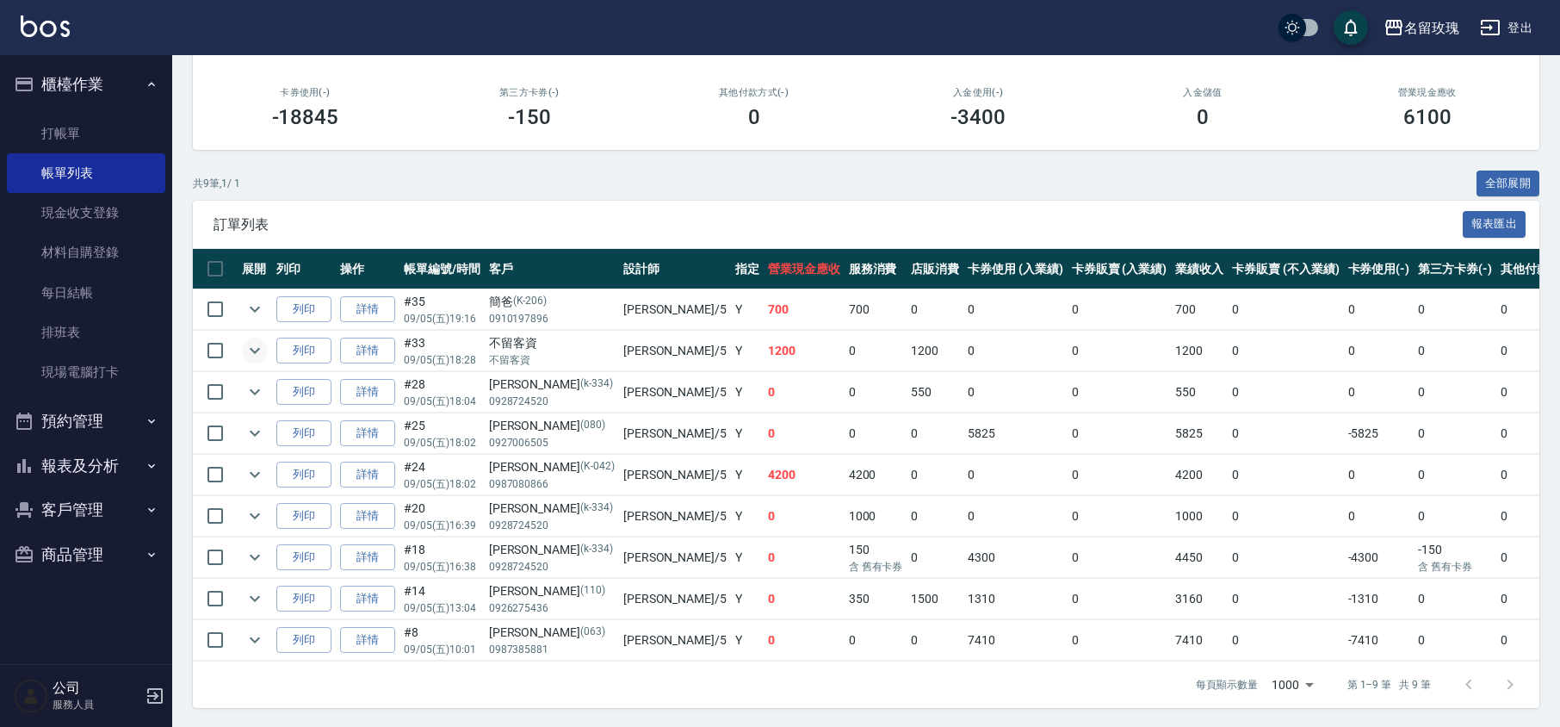
drag, startPoint x: 238, startPoint y: 346, endPoint x: 249, endPoint y: 351, distance: 12.3
click at [243, 349] on td at bounding box center [255, 351] width 34 height 40
click at [252, 351] on icon "expand row" at bounding box center [255, 351] width 10 height 6
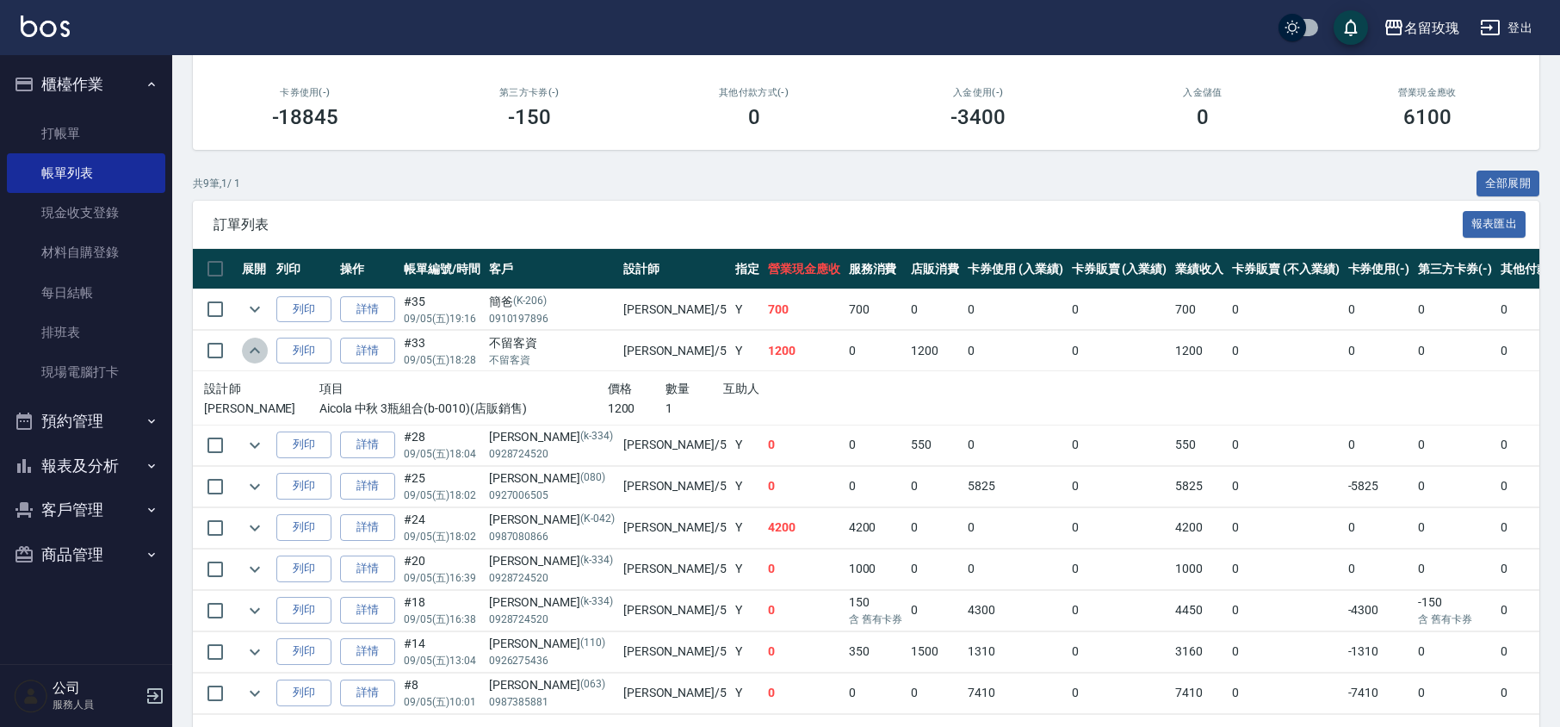
click at [259, 345] on icon "expand row" at bounding box center [255, 350] width 21 height 21
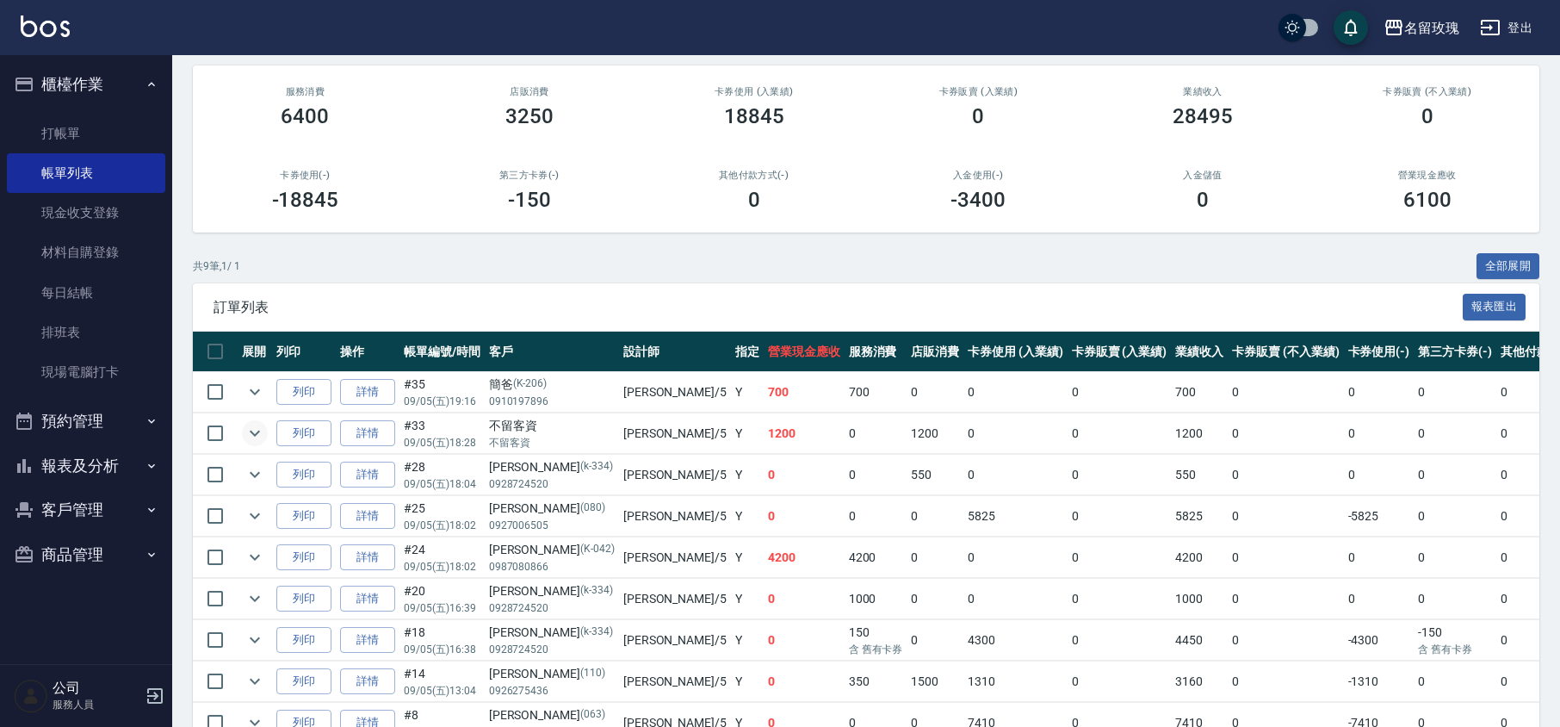
scroll to position [253, 0]
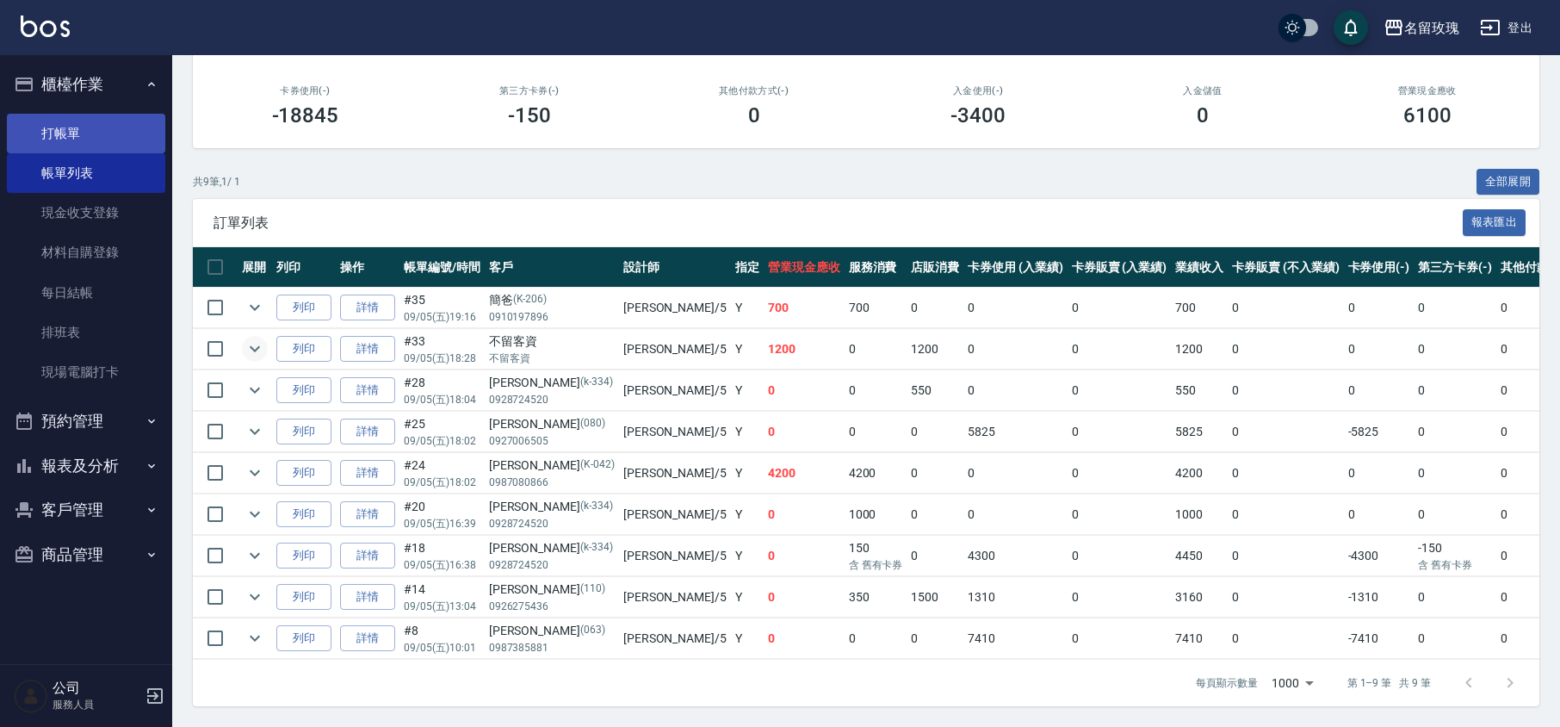
click at [105, 121] on link "打帳單" at bounding box center [86, 134] width 158 height 40
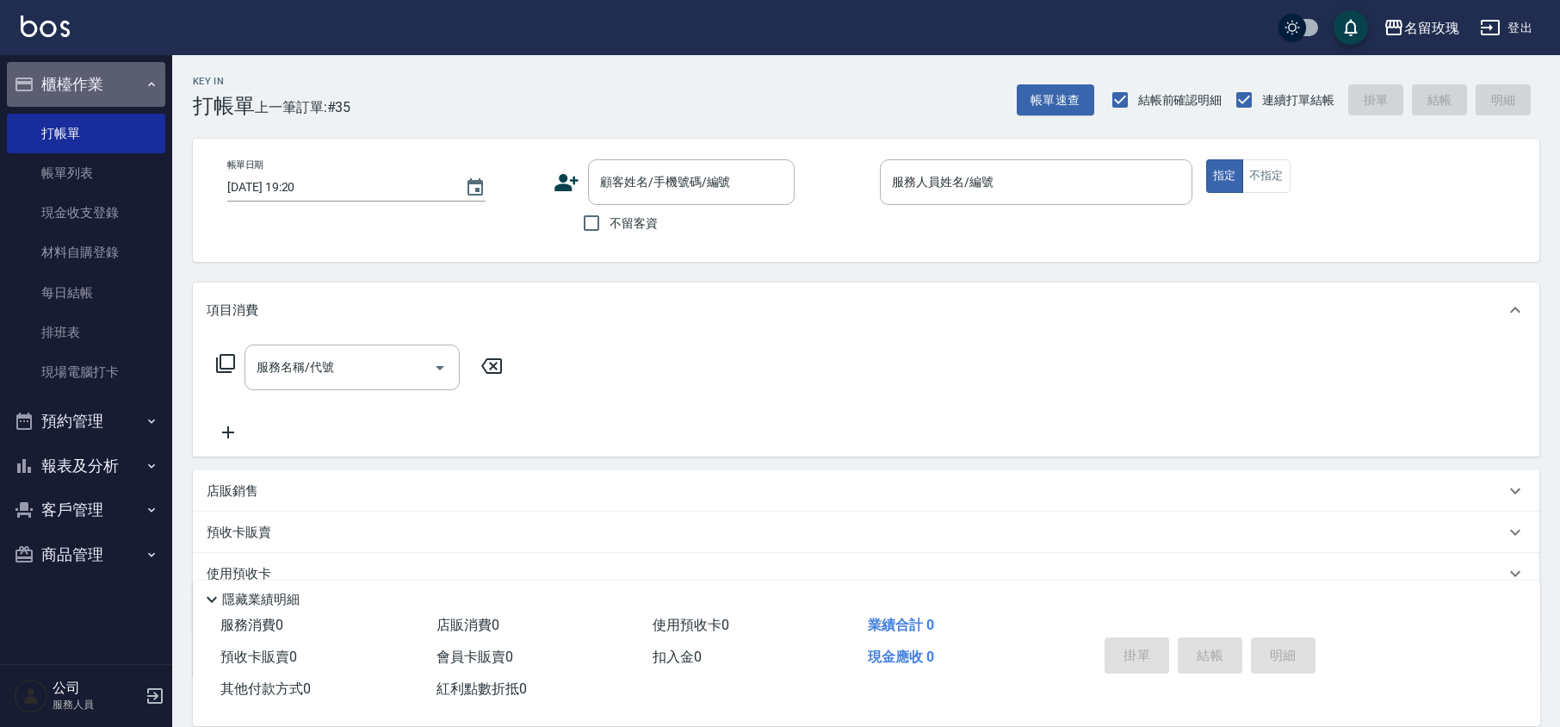
click at [91, 66] on button "櫃檯作業" at bounding box center [86, 84] width 158 height 45
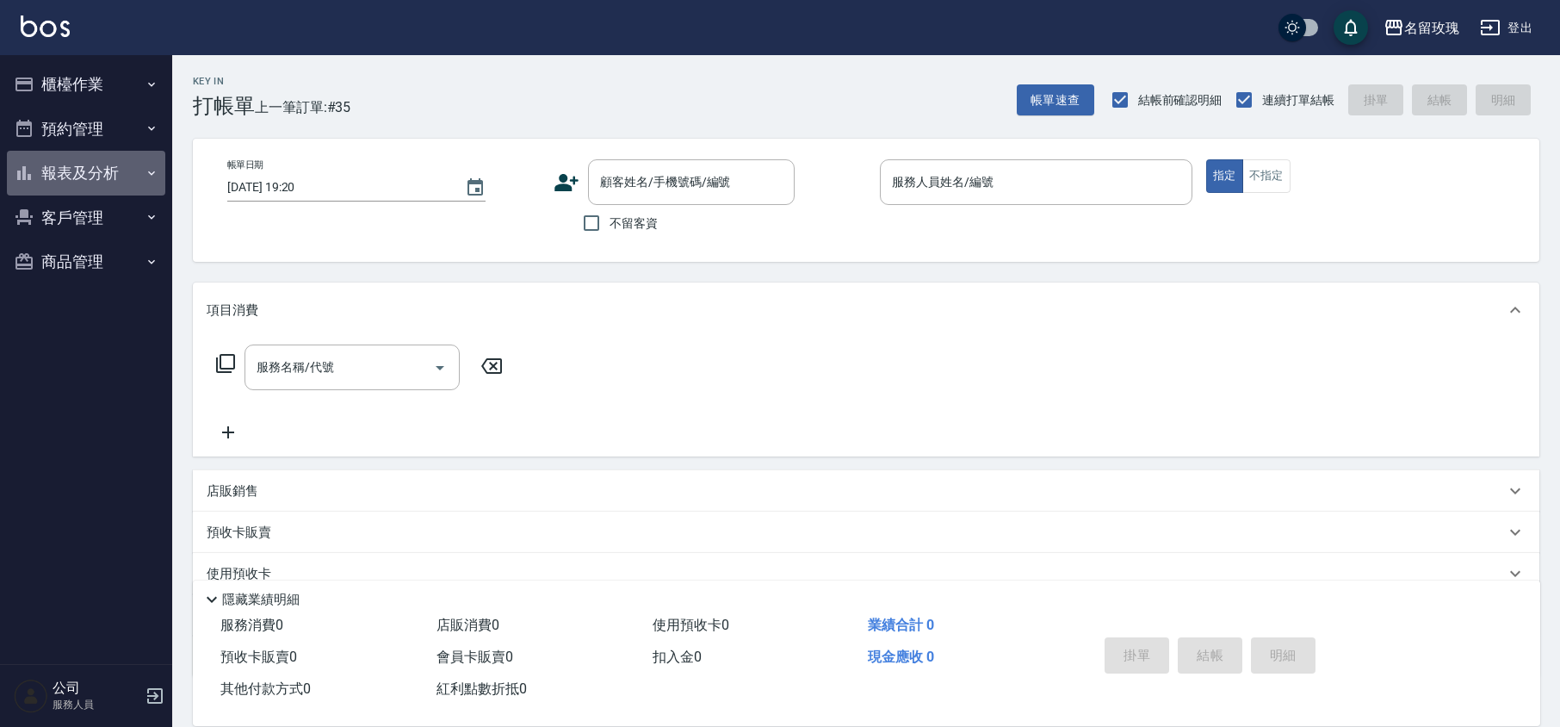
click at [102, 173] on button "報表及分析" at bounding box center [86, 173] width 158 height 45
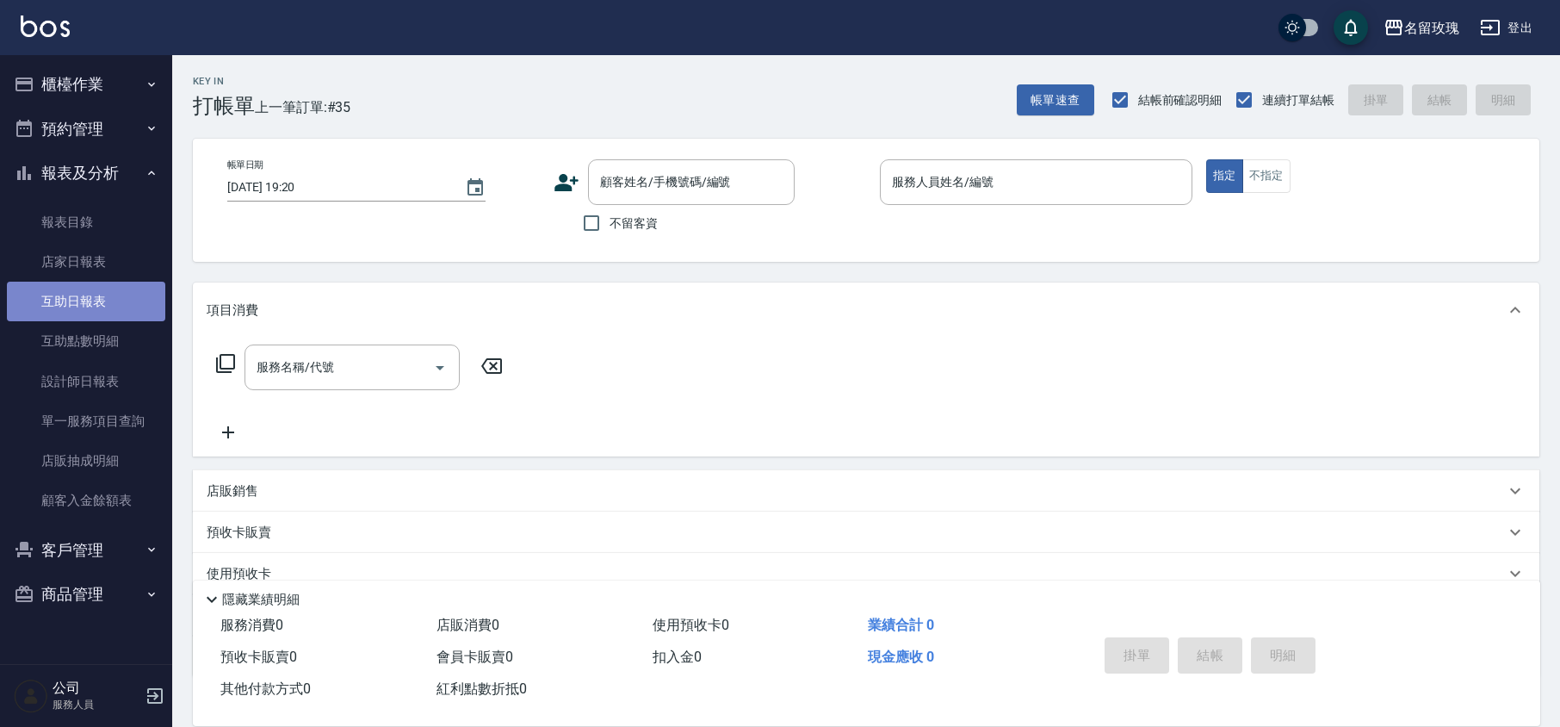
click at [110, 298] on link "互助日報表" at bounding box center [86, 302] width 158 height 40
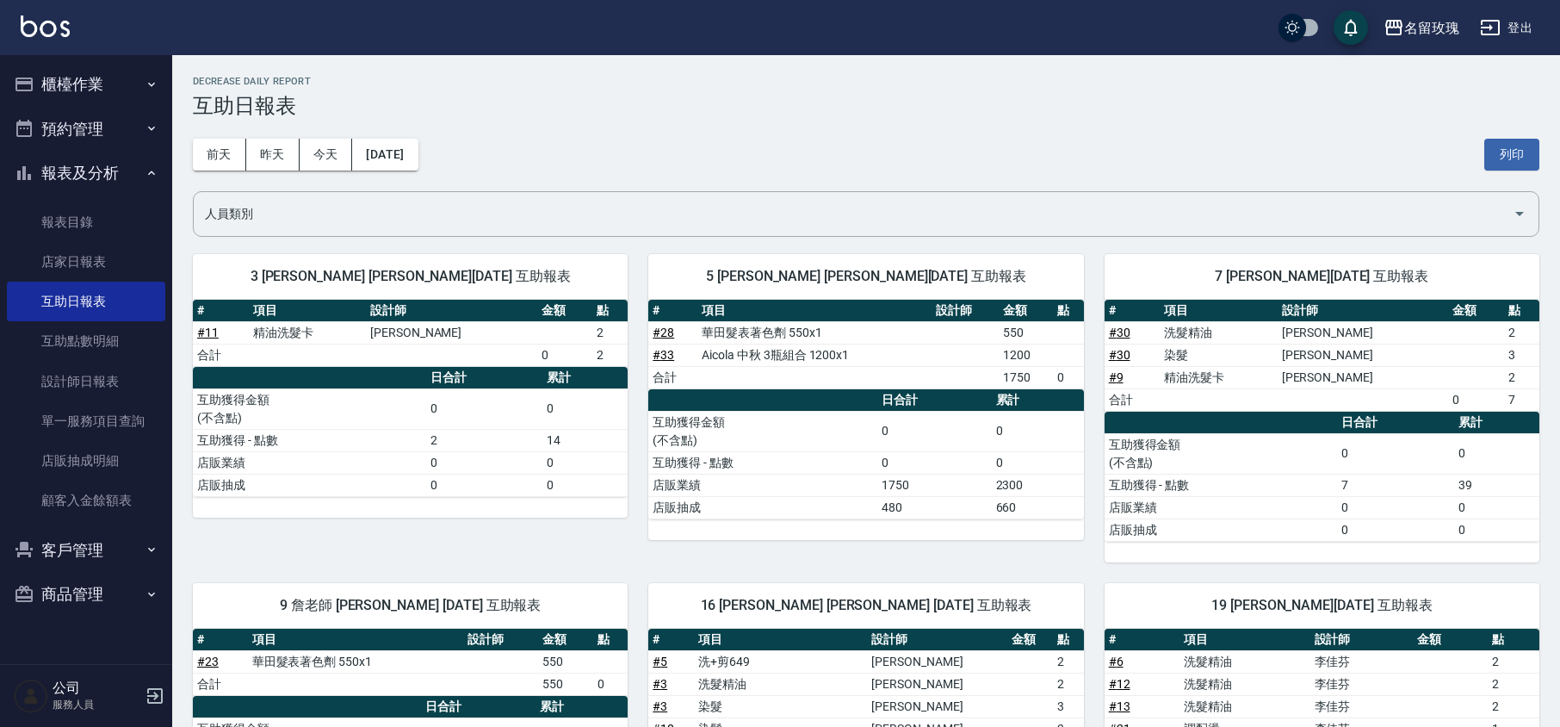
click at [562, 112] on h3 "互助日報表" at bounding box center [866, 106] width 1346 height 24
drag, startPoint x: 55, startPoint y: 169, endPoint x: 77, endPoint y: 143, distance: 33.6
click at [56, 167] on button "報表及分析" at bounding box center [86, 173] width 158 height 45
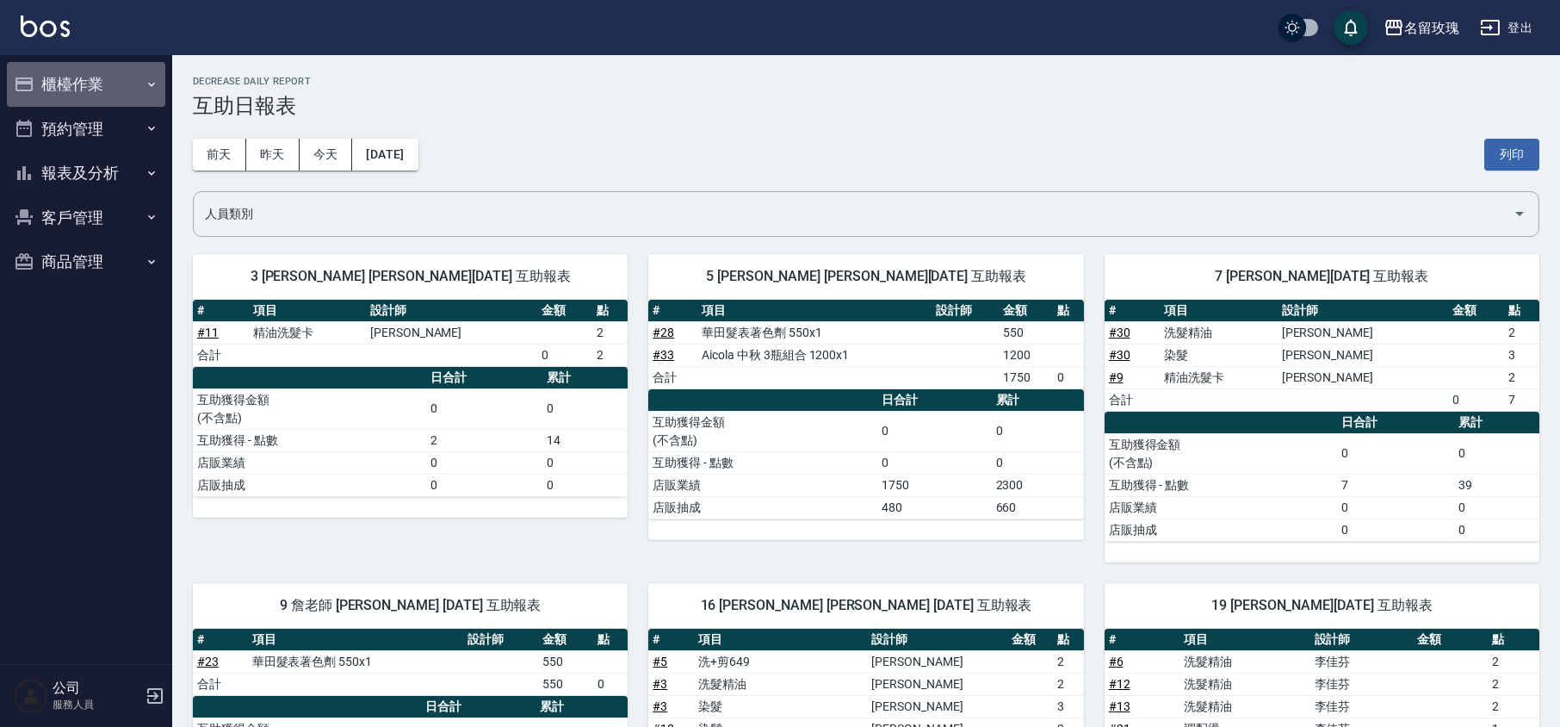
click at [102, 77] on button "櫃檯作業" at bounding box center [86, 84] width 158 height 45
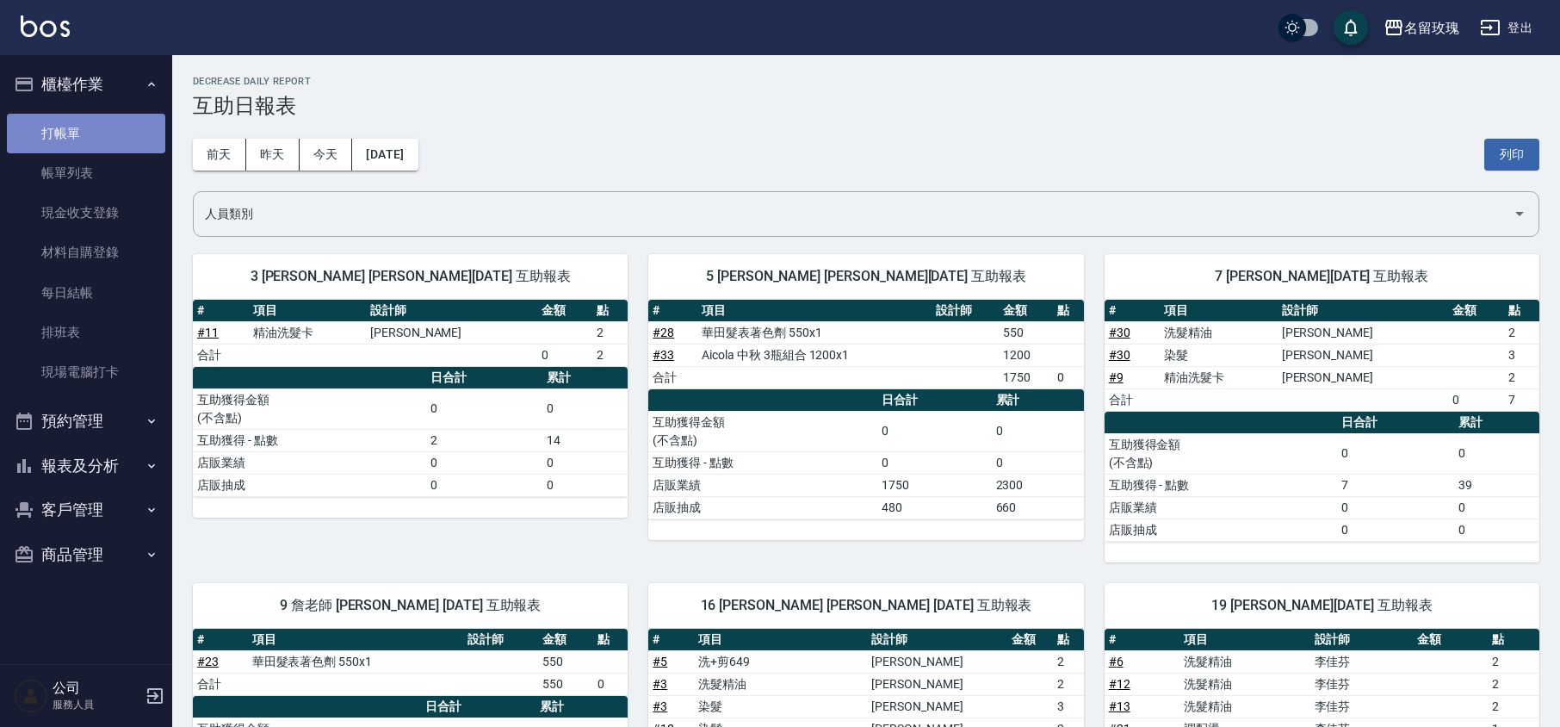
click at [110, 122] on link "打帳單" at bounding box center [86, 134] width 158 height 40
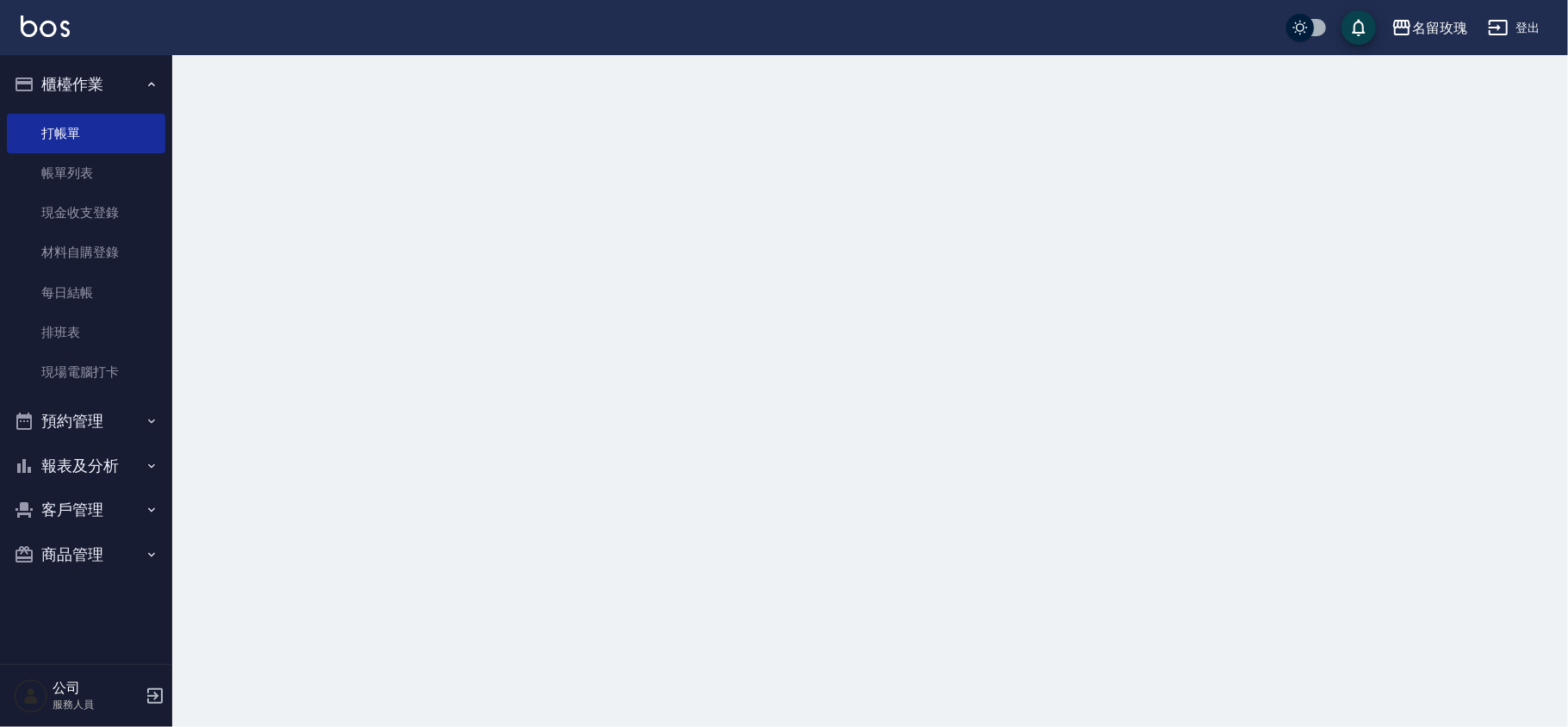
click at [125, 86] on button "櫃檯作業" at bounding box center [86, 84] width 158 height 45
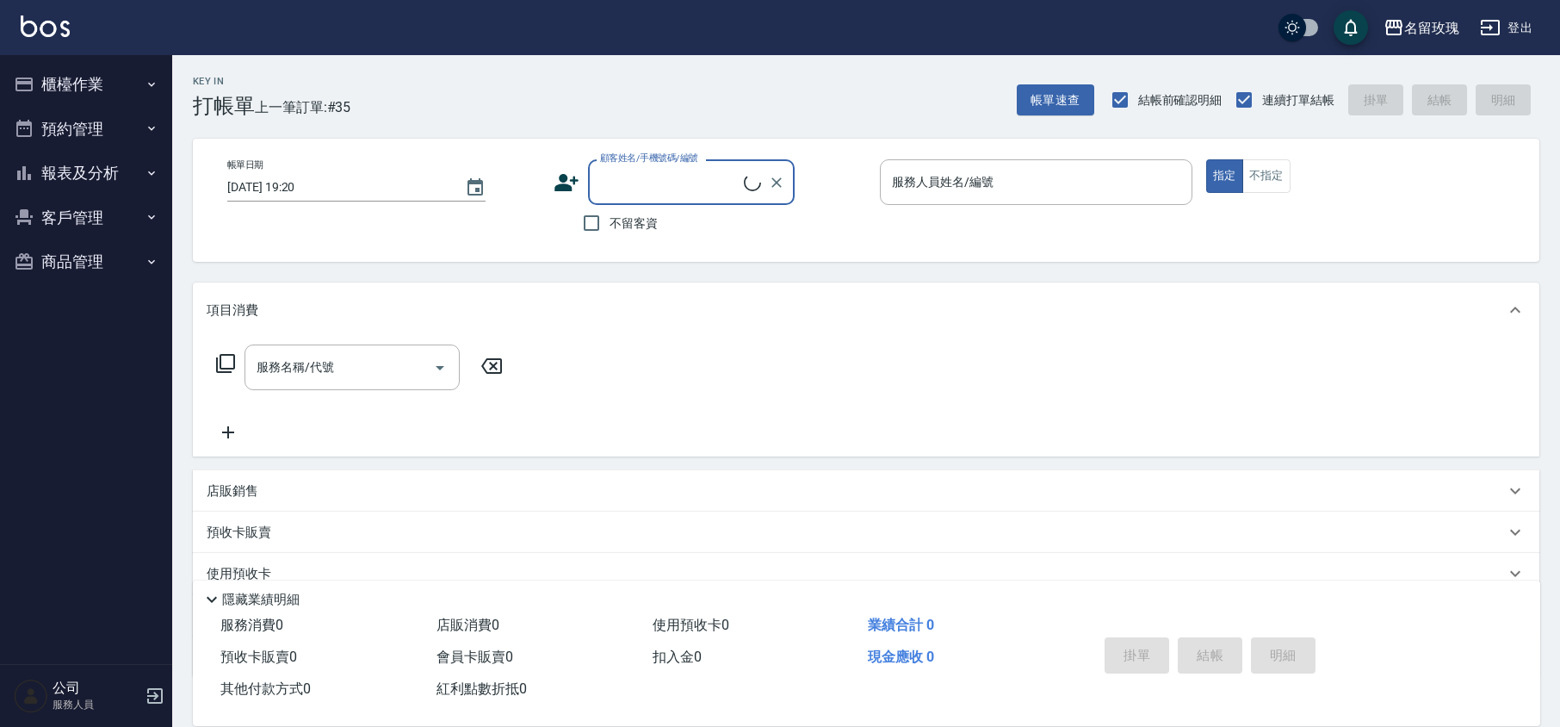
click at [453, 83] on div "Key In 打帳單 上一筆訂單:#35 帳單速查 結帳前確認明細 連續打單結帳 掛單 結帳 明細" at bounding box center [855, 86] width 1367 height 63
click at [589, 84] on div "Key In 打帳單 上一筆訂單:#35 帳單速查 結帳前確認明細 連續打單結帳 掛單 結帳 明細" at bounding box center [855, 86] width 1367 height 63
